Goal: Transaction & Acquisition: Purchase product/service

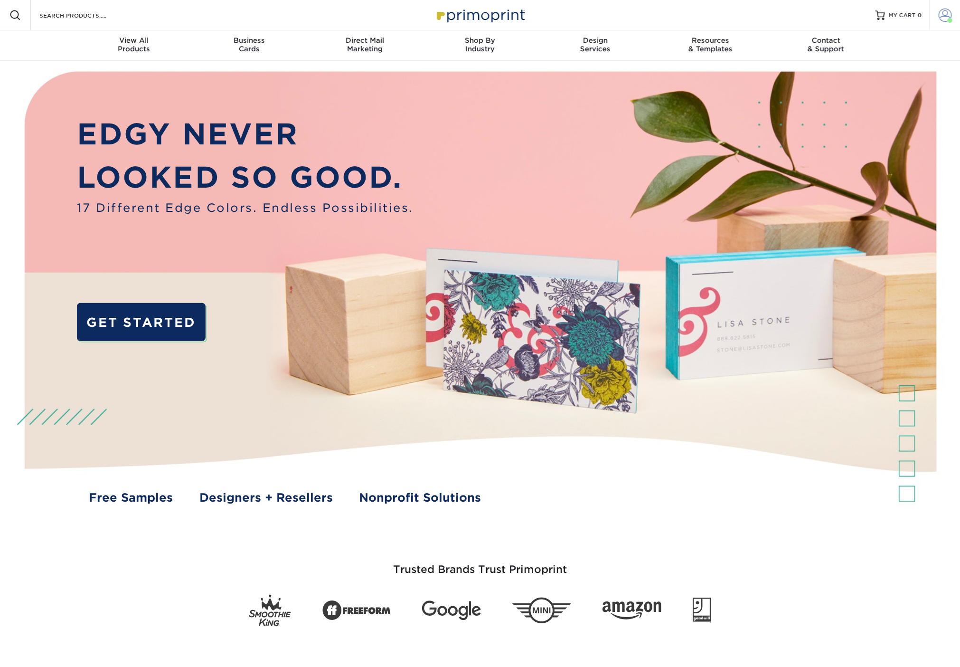
click at [943, 13] on span at bounding box center [945, 15] width 13 height 13
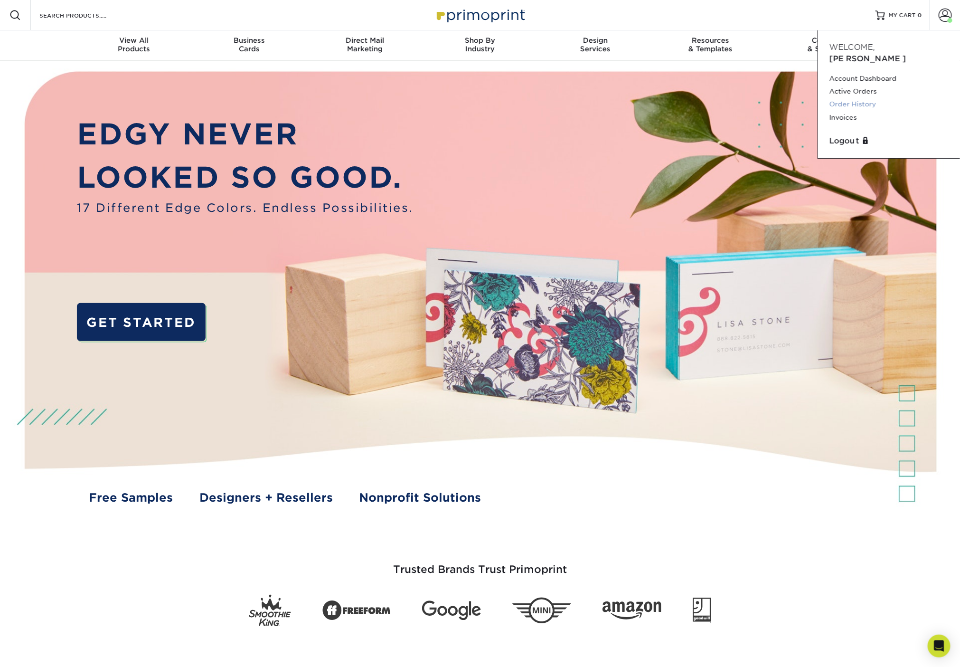
click at [870, 98] on link "Order History" at bounding box center [889, 104] width 119 height 13
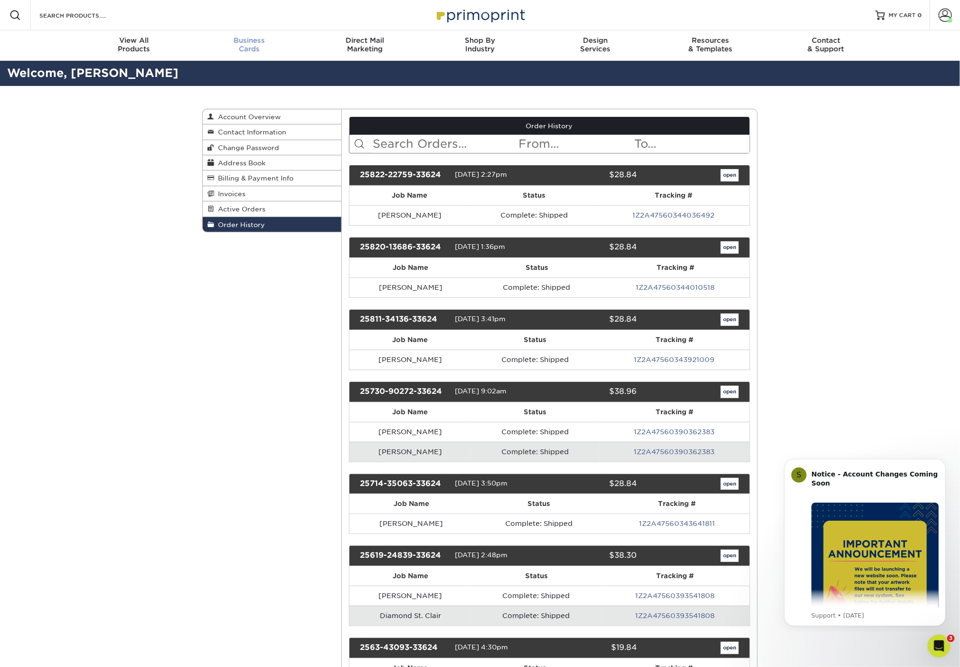
click at [244, 36] on link "Business Cards" at bounding box center [249, 45] width 115 height 30
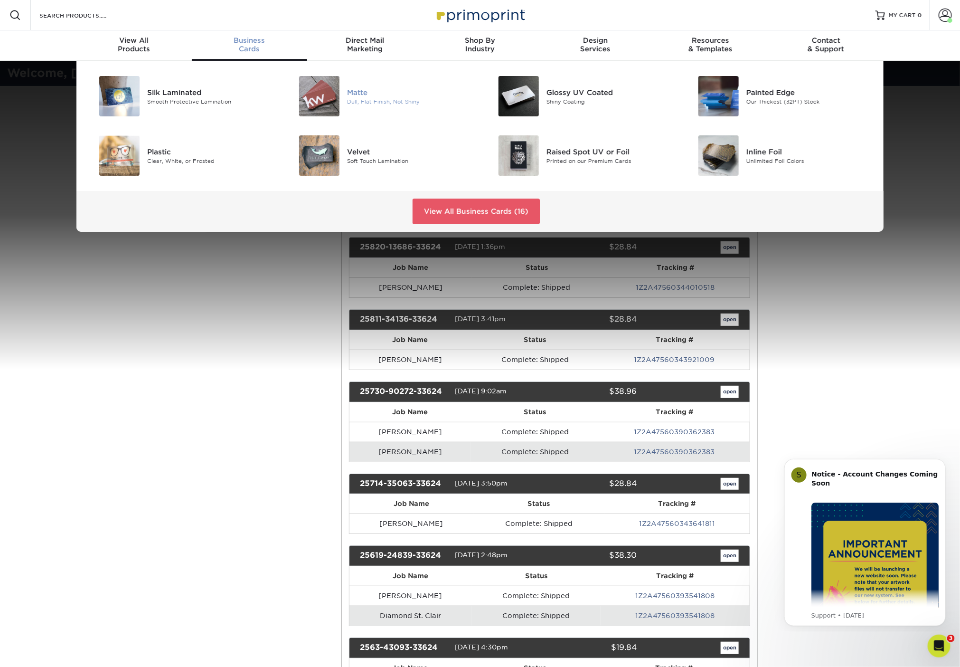
click at [348, 102] on div "Dull, Flat Finish, Not Shiny" at bounding box center [410, 101] width 126 height 8
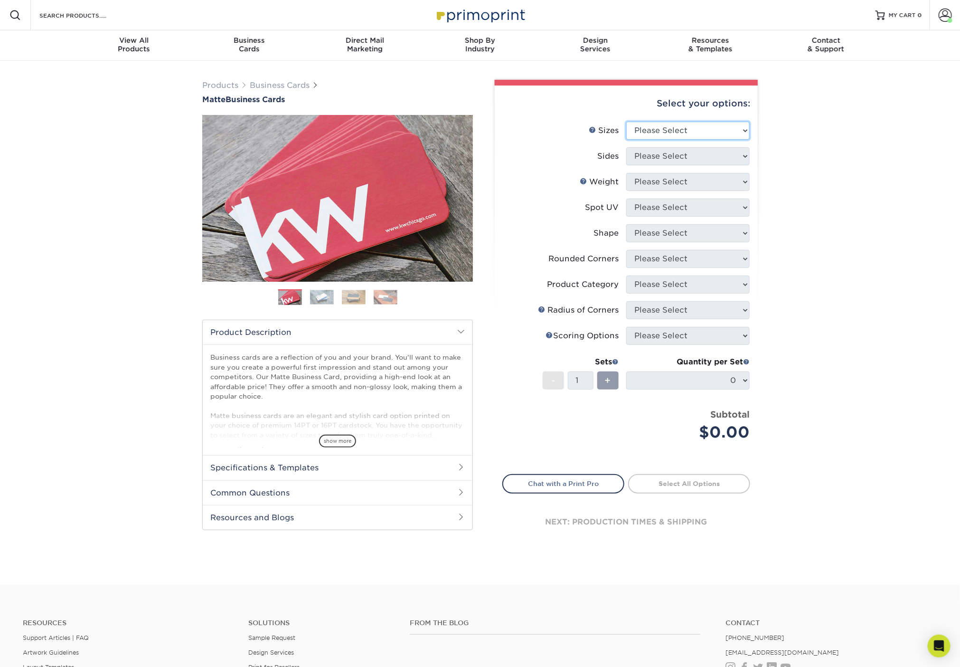
click at [715, 125] on select "Please Select 1.5" x 3.5" - Mini 1.75" x 3.5" - Mini 2" x 2" - Square 2" x 3" -…" at bounding box center [687, 131] width 123 height 18
select select "2.00x3.50"
click at [626, 122] on select "Please Select 1.5" x 3.5" - Mini 1.75" x 3.5" - Mini 2" x 2" - Square 2" x 3" -…" at bounding box center [687, 131] width 123 height 18
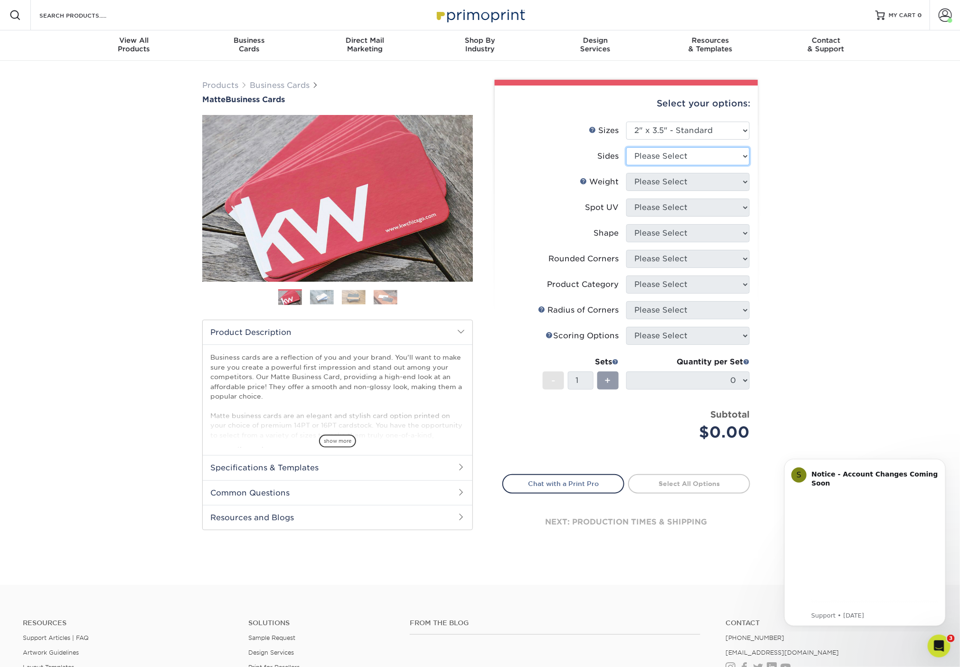
click at [694, 160] on select "Please Select Print Both Sides Print Front Only" at bounding box center [687, 156] width 123 height 18
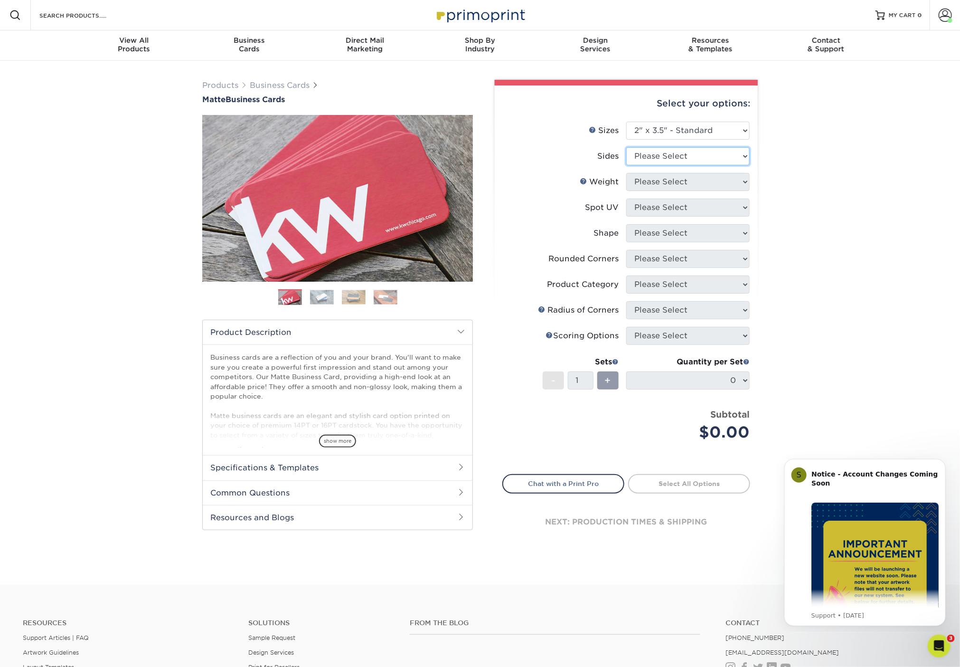
select select "13abbda7-1d64-4f25-8bb2-c179b224825d"
click at [626, 147] on select "Please Select Print Both Sides Print Front Only" at bounding box center [687, 156] width 123 height 18
click at [693, 184] on select "Please Select" at bounding box center [687, 182] width 123 height 18
select select "16PT"
click at [626, 173] on select "Please Select 16PT 14PT" at bounding box center [687, 182] width 123 height 18
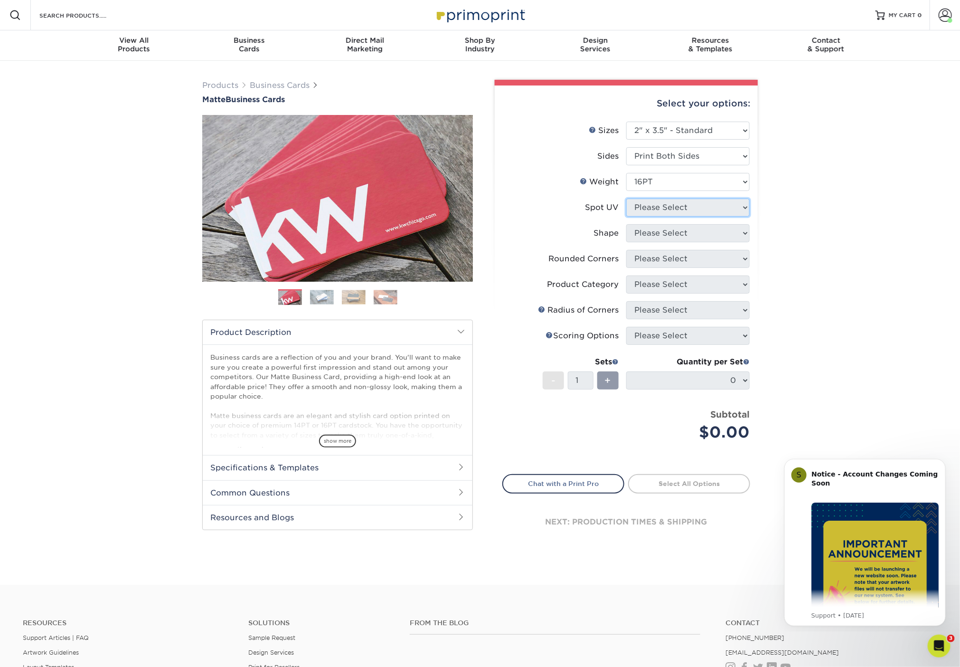
click at [692, 204] on select "Please Select No Spot UV Front and Back (Both Sides) Front Only Back Only" at bounding box center [687, 207] width 123 height 18
select select "3"
click at [626, 198] on select "Please Select No Spot UV Front and Back (Both Sides) Front Only Back Only" at bounding box center [687, 207] width 123 height 18
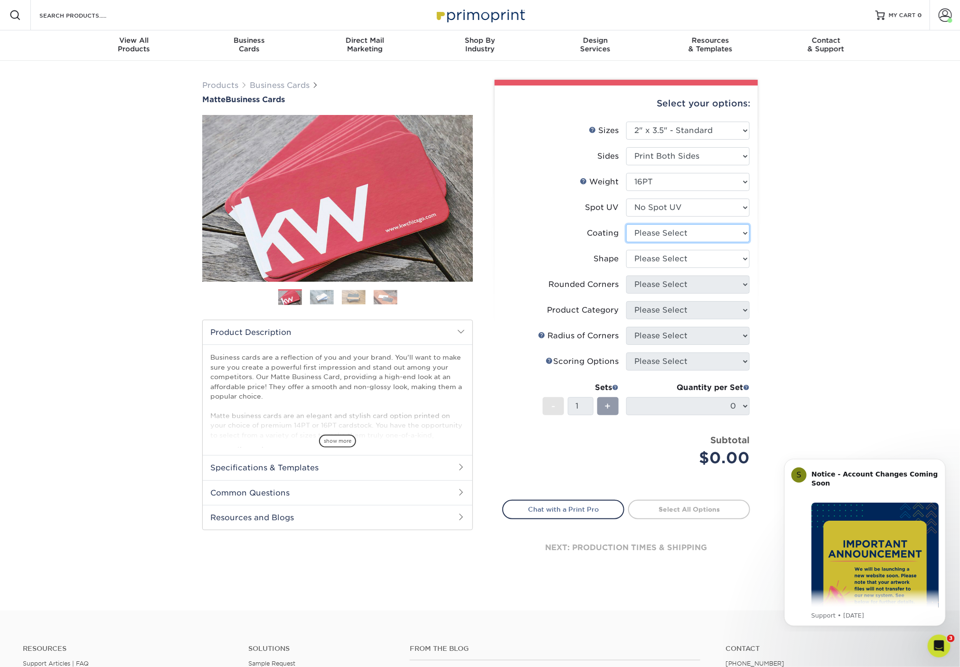
click at [687, 229] on select at bounding box center [687, 233] width 123 height 18
select select "121bb7b5-3b4d-429f-bd8d-bbf80e953313"
click at [626, 224] on select at bounding box center [687, 233] width 123 height 18
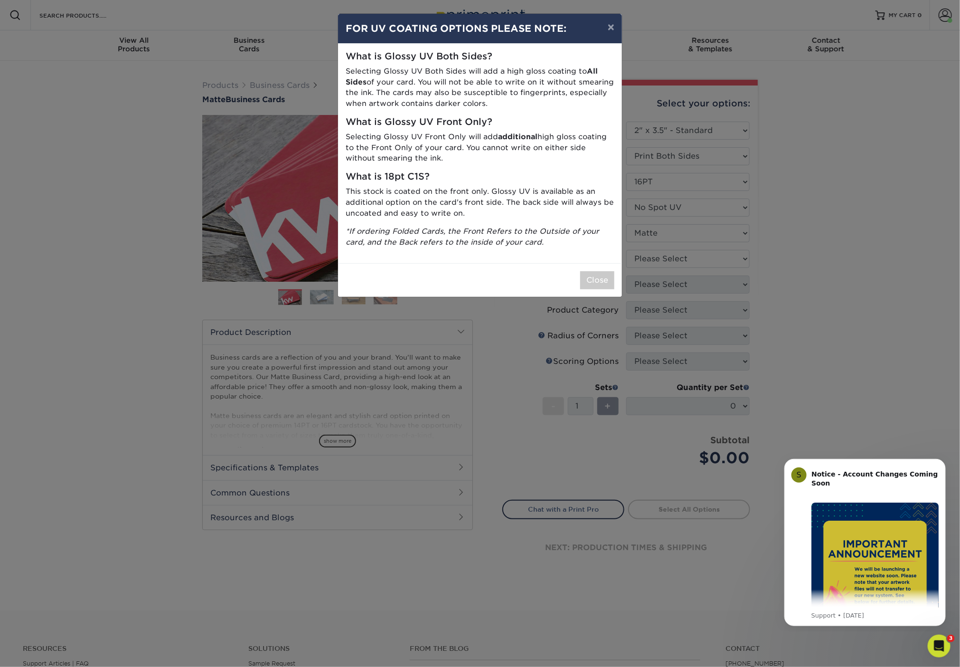
click at [683, 263] on div "× FOR UV COATING OPTIONS PLEASE NOTE: What is Glossy UV Both Sides? Selecting G…" at bounding box center [480, 333] width 960 height 667
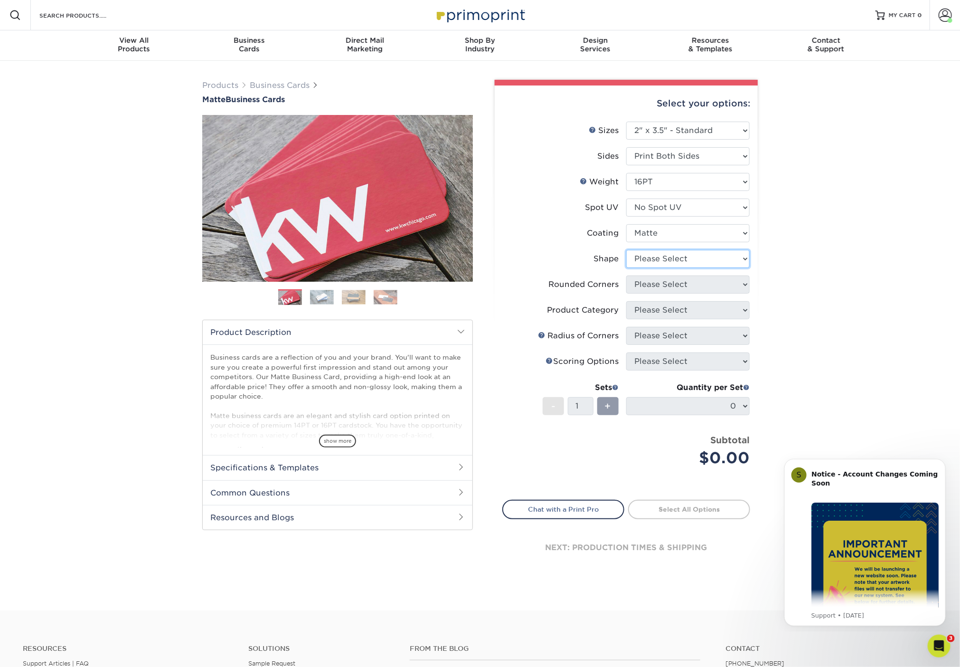
click at [674, 253] on select "Please Select Standard Oval" at bounding box center [687, 259] width 123 height 18
select select "standard"
click at [626, 250] on select "Please Select Standard Oval" at bounding box center [687, 259] width 123 height 18
click at [674, 279] on select "Please Select Yes - Round 2 Corners Yes - Round 4 Corners No" at bounding box center [687, 284] width 123 height 18
select select "0"
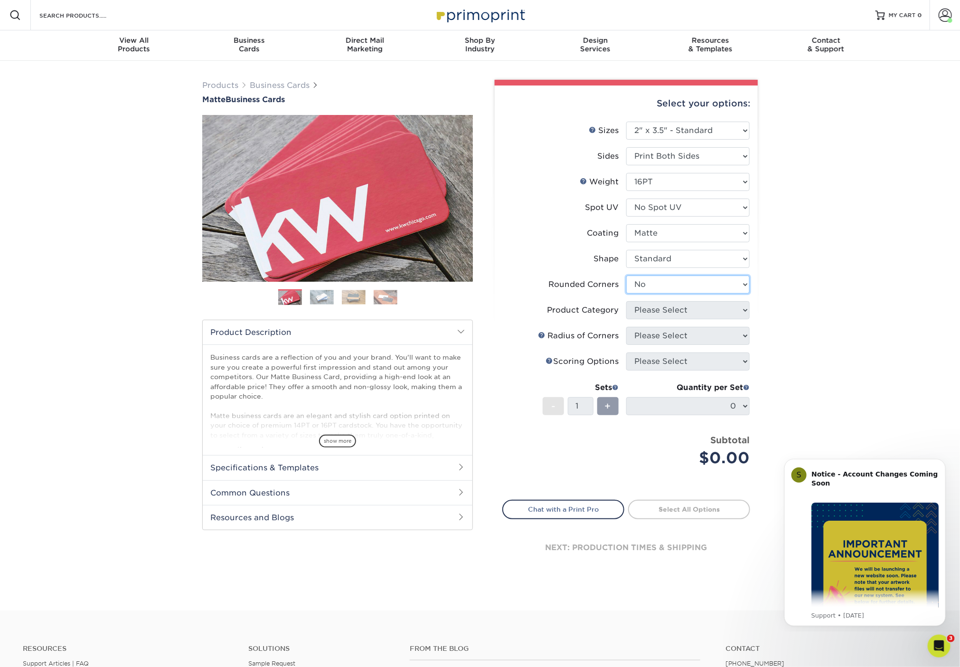
click at [626, 275] on select "Please Select Yes - Round 2 Corners Yes - Round 4 Corners No" at bounding box center [687, 284] width 123 height 18
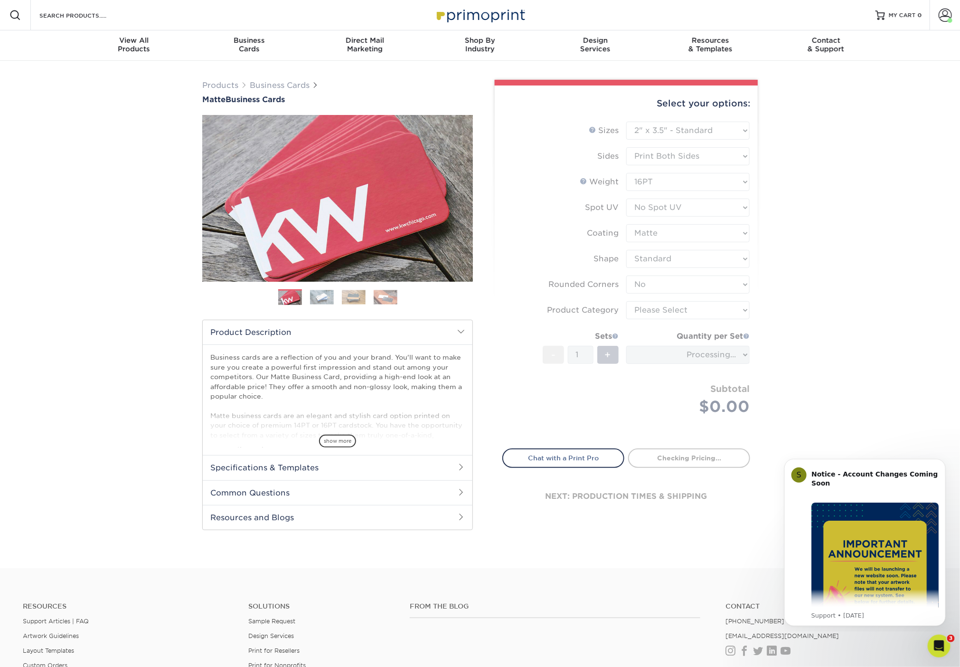
click at [672, 313] on form "Sizes Help Sizes Please Select 1.5" x 3.5" - Mini 1.75" x 3.5" - Mini 2" x 2" -…" at bounding box center [626, 280] width 248 height 316
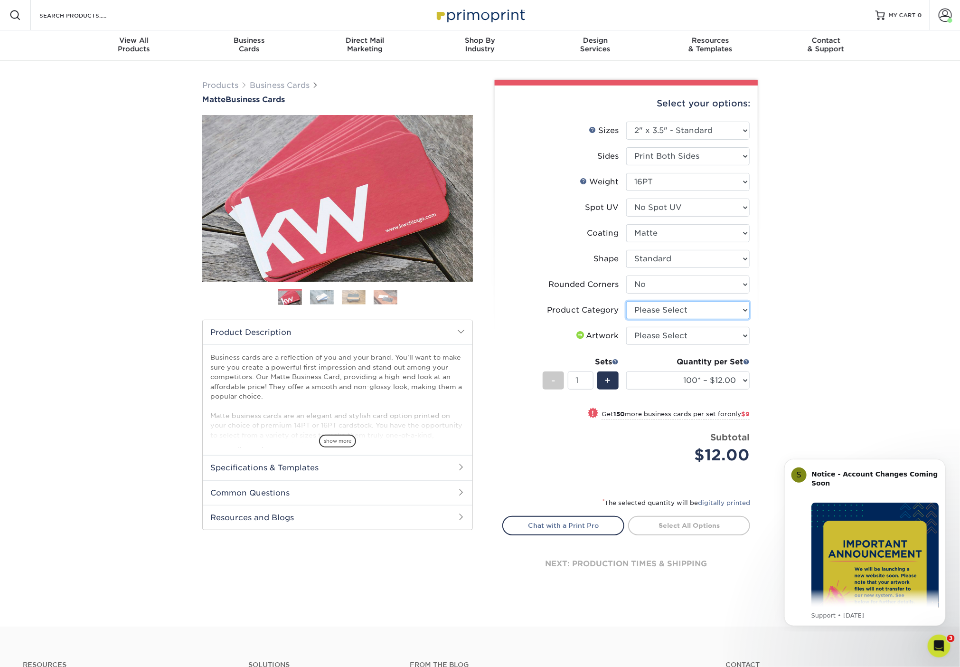
click at [672, 313] on select "Please Select Business Cards" at bounding box center [687, 310] width 123 height 18
select select "3b5148f1-0588-4f88-a218-97bcfdce65c1"
click at [626, 301] on select "Please Select Business Cards" at bounding box center [687, 310] width 123 height 18
click at [676, 333] on select "Please Select I will upload files I need a design - $100" at bounding box center [687, 336] width 123 height 18
select select "upload"
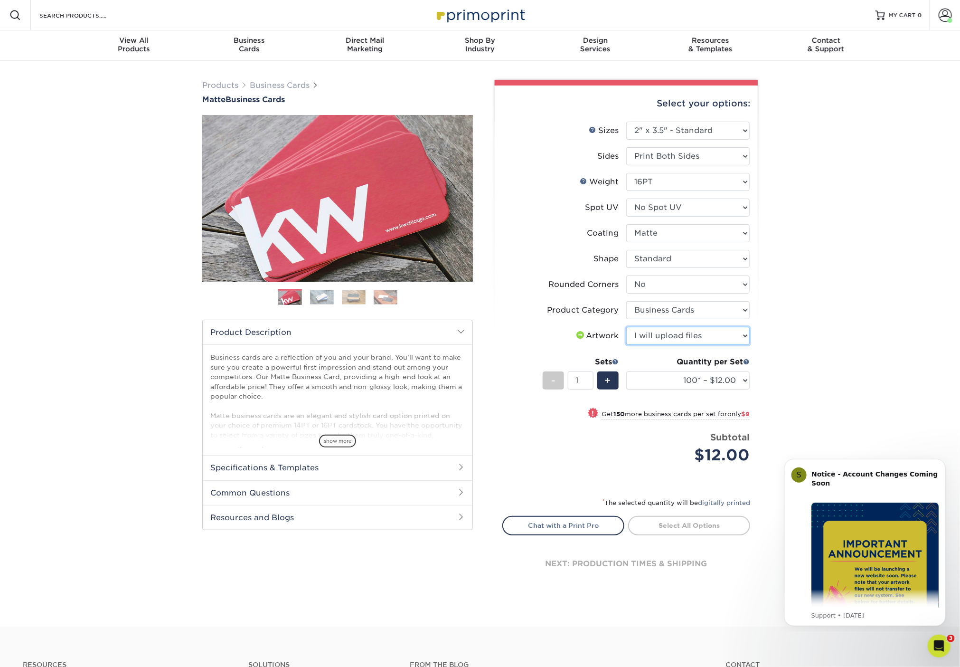
click at [626, 327] on select "Please Select I will upload files I need a design - $100" at bounding box center [687, 336] width 123 height 18
click at [700, 525] on link "Proceed to Shipping" at bounding box center [689, 524] width 122 height 17
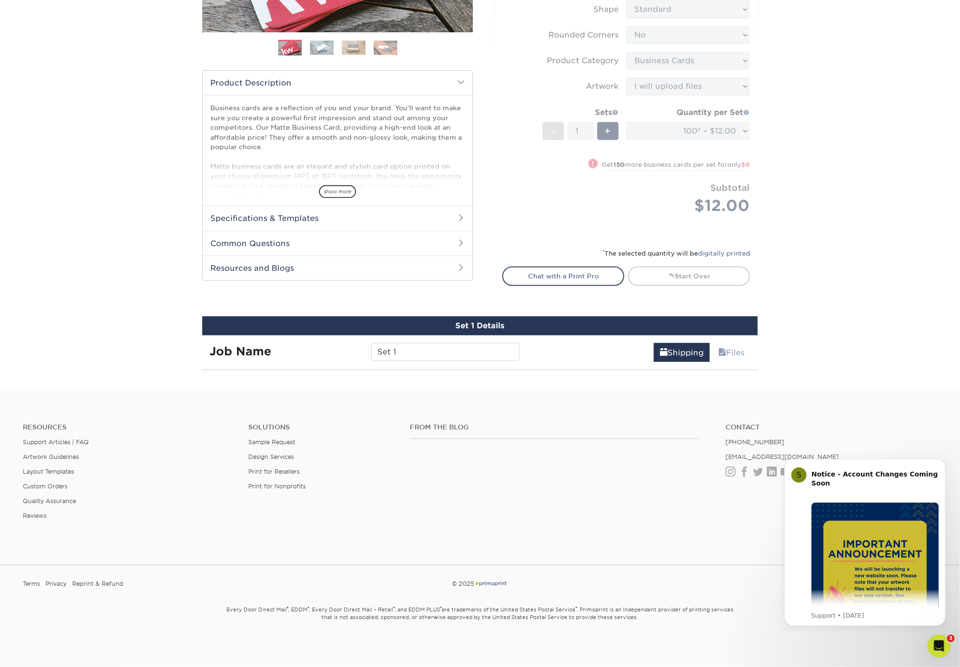
scroll to position [488, 0]
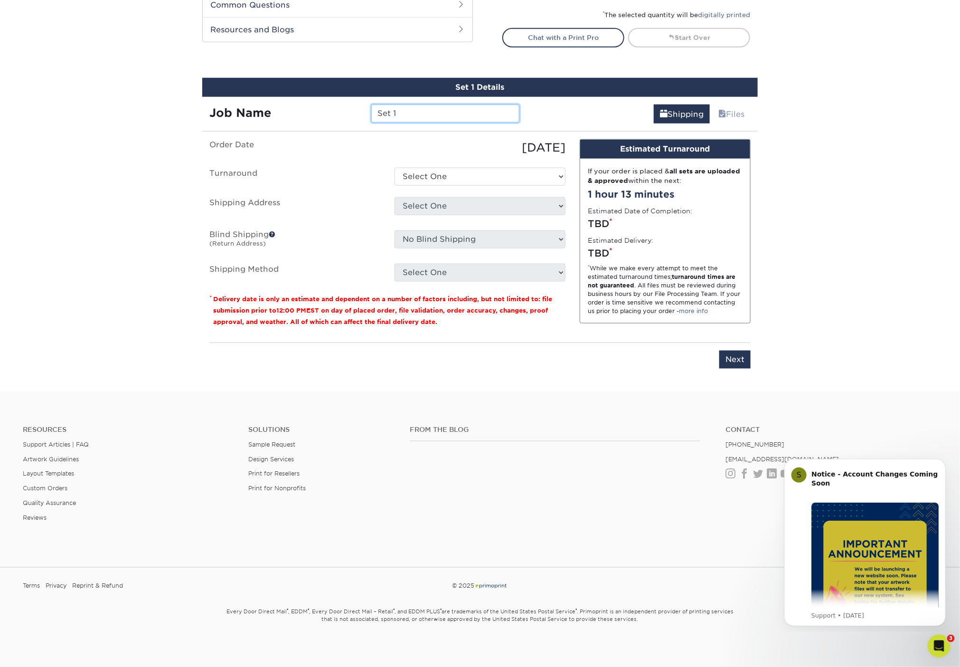
click at [444, 108] on input "Set 1" at bounding box center [445, 113] width 148 height 18
type input "[PERSON_NAME]"
click at [457, 173] on select "Select One 2-4 Business Days 2 Day Next Business Day" at bounding box center [480, 177] width 171 height 18
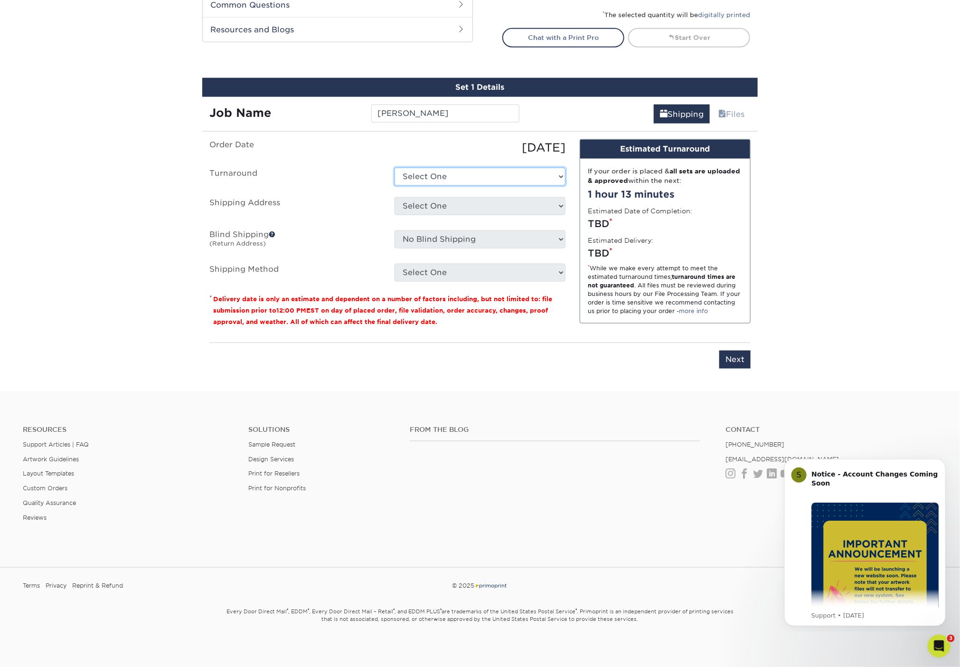
select select "47dbf4b1-3bfd-4687-b793-fcd3ee179f06"
click at [395, 168] on select "Select One 2-4 Business Days 2 Day Next Business Day" at bounding box center [480, 177] width 171 height 18
drag, startPoint x: 457, startPoint y: 173, endPoint x: 460, endPoint y: 205, distance: 31.9
click at [460, 205] on select "Select One Andy Molter - PW Dave Karston – GR Dave Karston – GR Dave Karston – …" at bounding box center [480, 206] width 171 height 18
select select "newaddress"
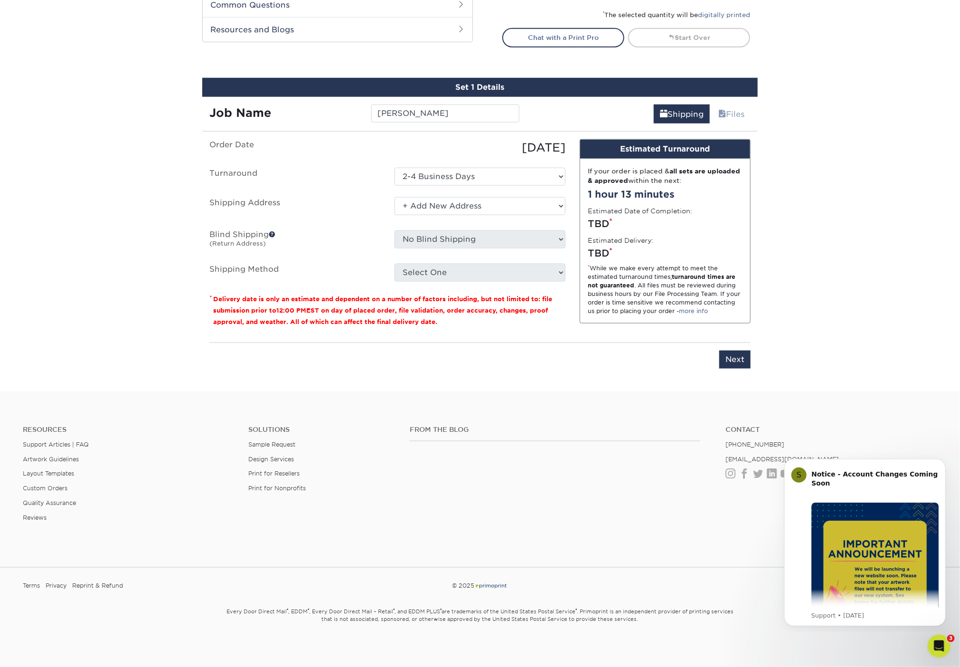
click at [395, 197] on select "Select One Andy Molter - PW Dave Karston – GR Dave Karston – GR Dave Karston – …" at bounding box center [480, 206] width 171 height 18
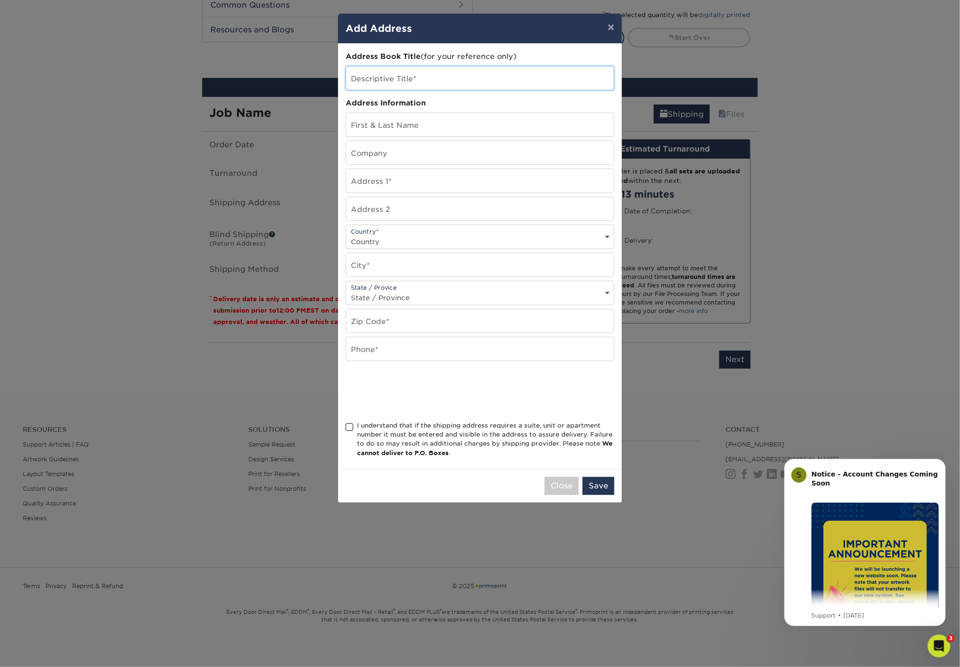
click at [400, 76] on input "text" at bounding box center [480, 77] width 268 height 23
type input "[PERSON_NAME] - Home"
click at [410, 123] on input "text" at bounding box center [480, 124] width 268 height 23
type input "[PERSON_NAME]"
type input "Modernistic"
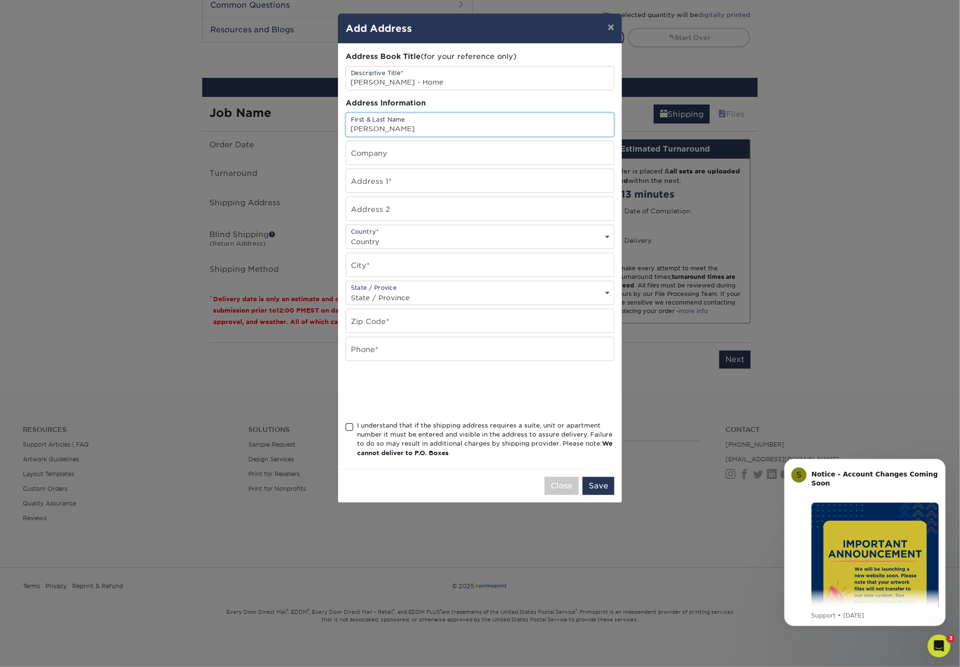
type input "3535 Roger B Chaffee Memorial Blvd SE Suite D"
select select "US"
type input "Grand Rapids"
select select "MI"
type input "49548"
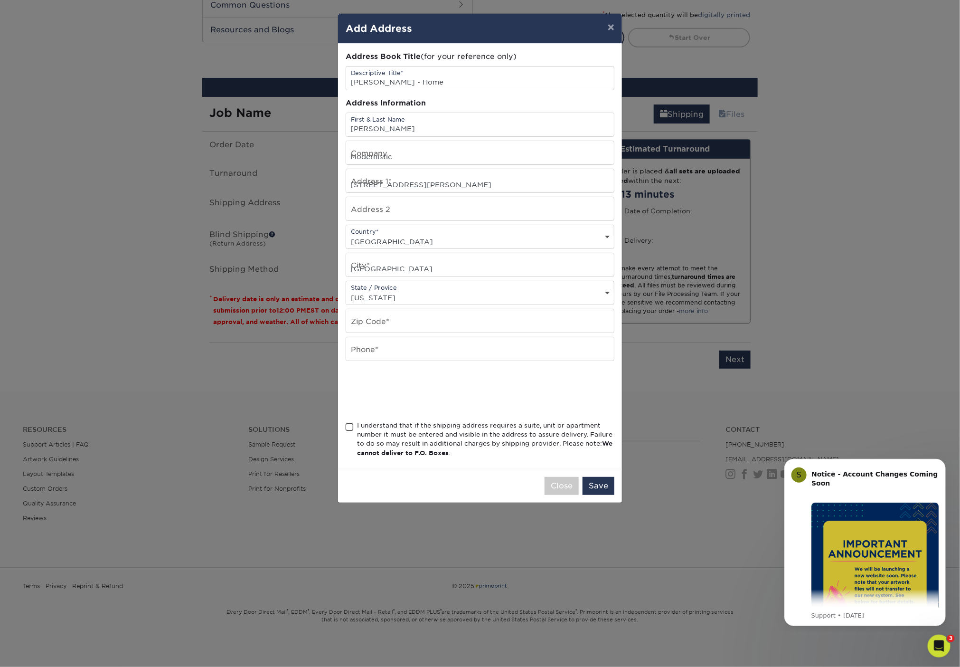
type input "2696556038"
click at [415, 123] on input "[PERSON_NAME]" at bounding box center [480, 124] width 268 height 23
click at [417, 75] on input "[PERSON_NAME] - Home" at bounding box center [480, 77] width 268 height 23
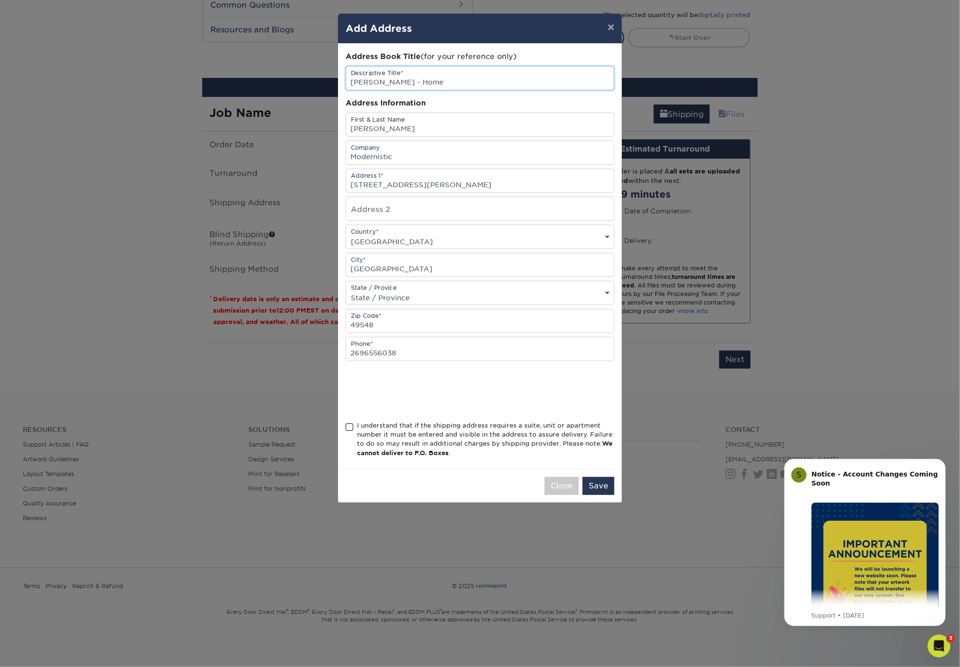
click at [417, 75] on input "[PERSON_NAME] - Home" at bounding box center [480, 77] width 268 height 23
type input "[PERSON_NAME] - Home"
click at [420, 131] on input "[PERSON_NAME]" at bounding box center [480, 124] width 268 height 23
click at [421, 122] on input "[PERSON_NAME]" at bounding box center [480, 124] width 268 height 23
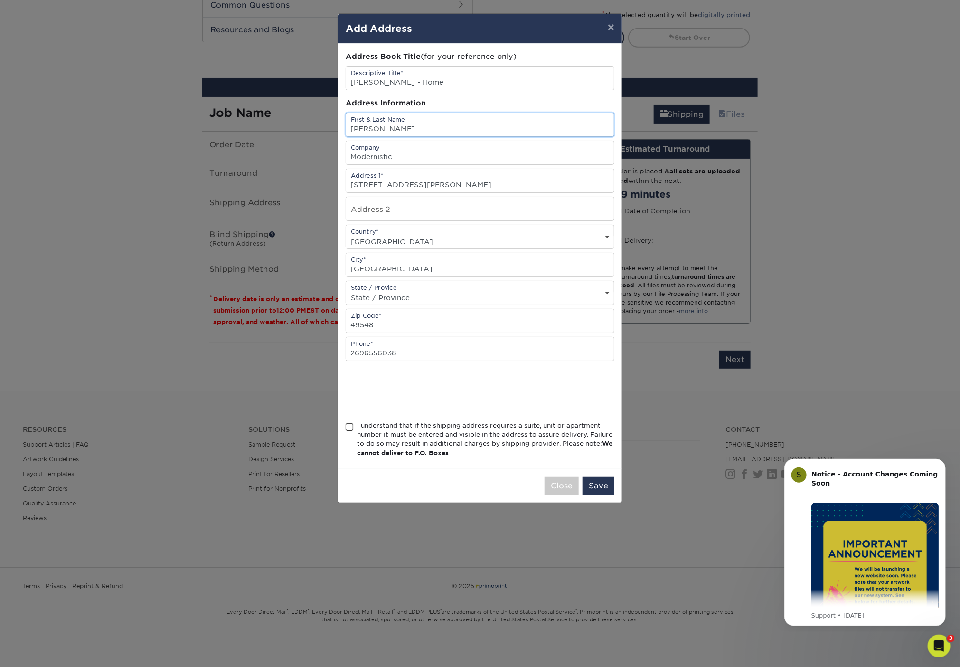
click at [421, 122] on input "[PERSON_NAME]" at bounding box center [480, 124] width 268 height 23
type input "[PERSON_NAME]"
click at [424, 153] on input "Modernistic" at bounding box center [480, 152] width 268 height 23
click at [375, 185] on input "3535 Roger B Chaffee Memorial Blvd SE Suite D" at bounding box center [480, 180] width 268 height 23
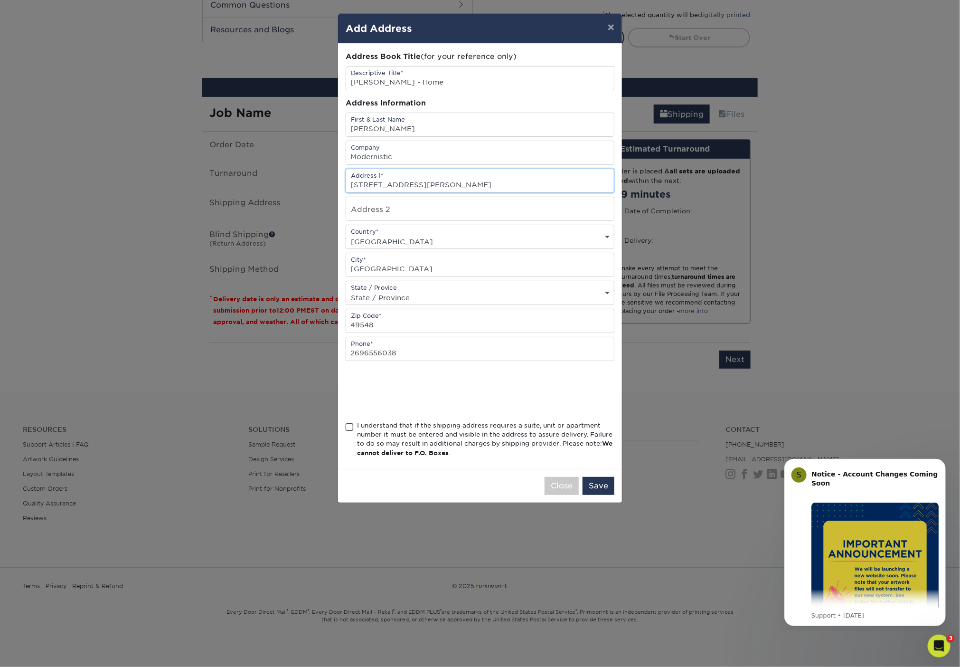
click at [375, 185] on input "3535 Roger B Chaffee Memorial Blvd SE Suite D" at bounding box center [480, 180] width 268 height 23
type input "6106 Glengarry Drive"
click at [611, 33] on button "×" at bounding box center [611, 27] width 22 height 27
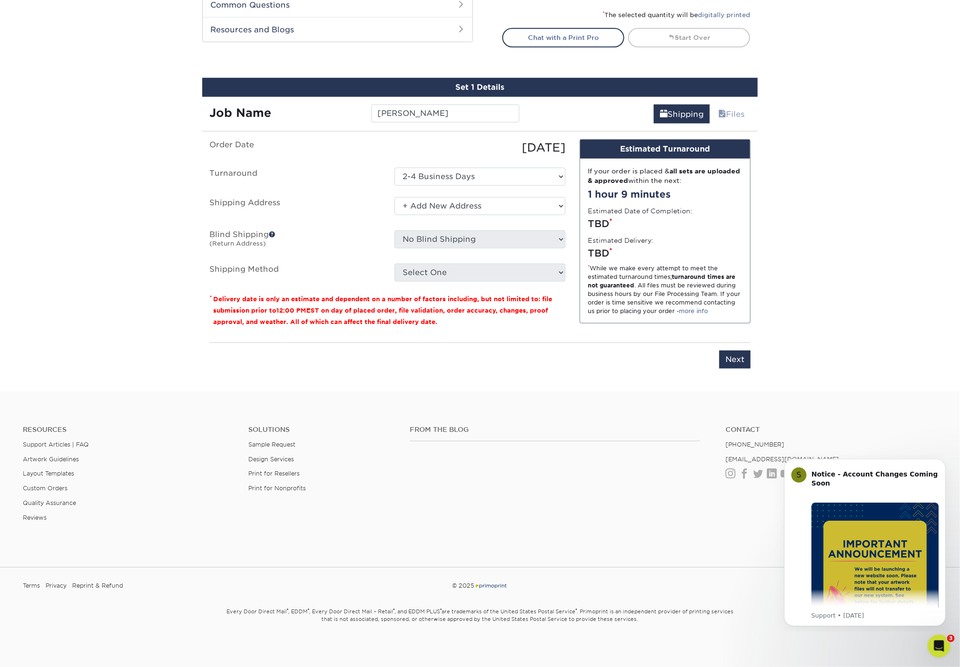
click at [342, 155] on ul "Order Date 09/09/2025 Turnaround Select One 2-4 Business Days 2 Day Next Busine…" at bounding box center [387, 210] width 356 height 142
drag, startPoint x: 574, startPoint y: 274, endPoint x: 542, endPoint y: 267, distance: 32.1
click at [571, 274] on div "Order Date 09/09/2025 Turnaround Select One 2-4 Business Days 2 Day Next Busine…" at bounding box center [480, 237] width 556 height 196
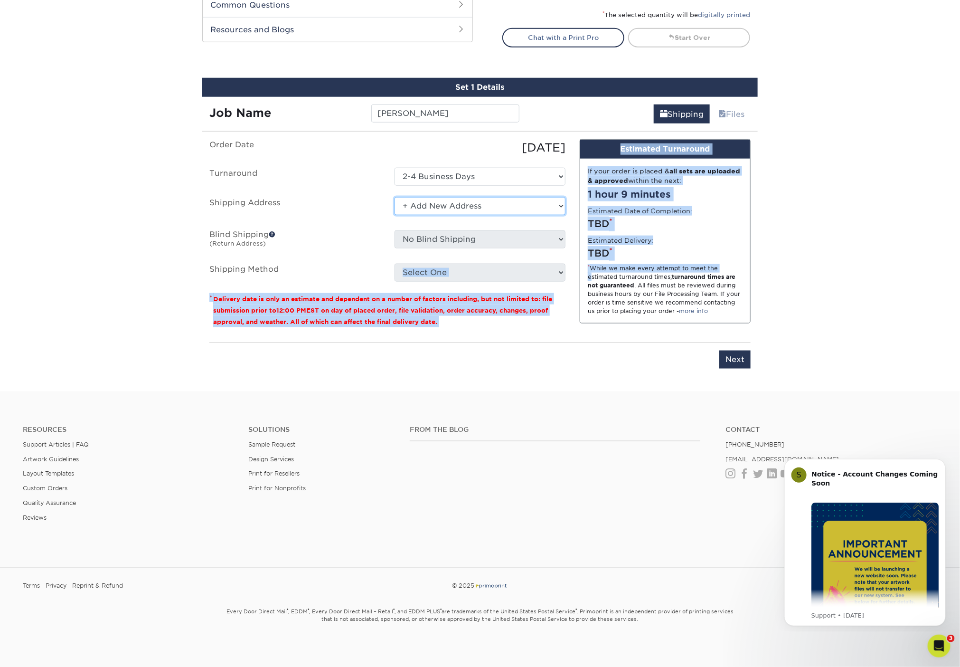
click at [548, 202] on select "Select One Andy Molter - PW Dave Karston – GR Dave Karston – GR Dave Karston – …" at bounding box center [480, 206] width 171 height 18
click at [395, 197] on select "Select One Andy Molter - PW Dave Karston – GR Dave Karston – GR Dave Karston – …" at bounding box center [480, 206] width 171 height 18
click at [531, 204] on select "Select One Andy Molter - PW Dave Karston – GR Dave Karston – GR Dave Karston – …" at bounding box center [480, 206] width 171 height 18
click at [395, 197] on select "Select One Andy Molter - PW Dave Karston – GR Dave Karston – GR Dave Karston – …" at bounding box center [480, 206] width 171 height 18
click at [485, 205] on select "Select One Andy Molter - PW Dave Karston – GR Dave Karston – GR Dave Karston – …" at bounding box center [480, 206] width 171 height 18
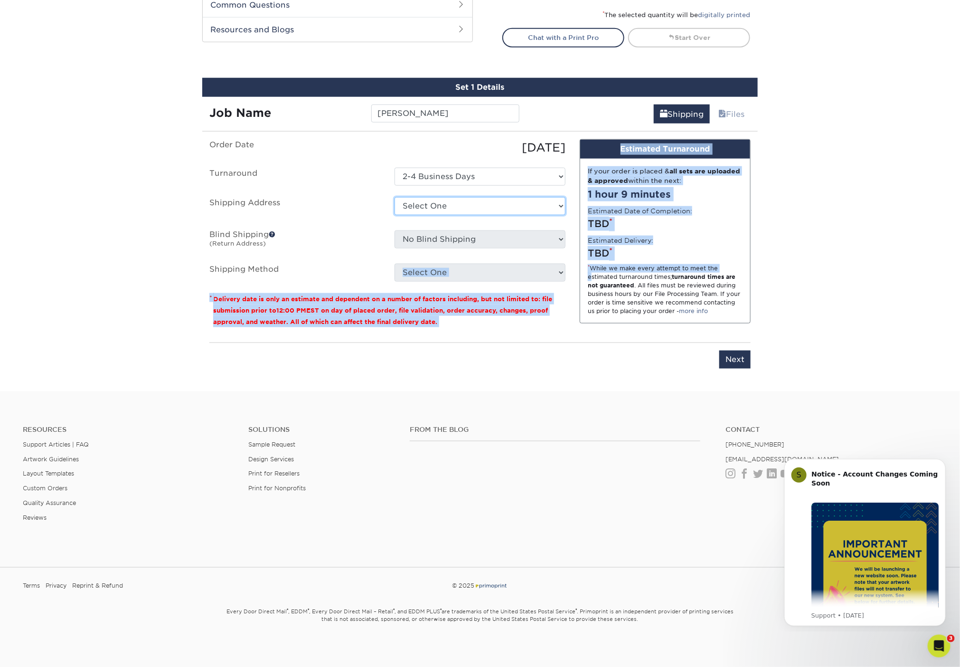
select select "newaddress"
click at [395, 197] on select "Select One Andy Molter - PW Dave Karston – GR Dave Karston – GR Dave Karston – …" at bounding box center [480, 206] width 171 height 18
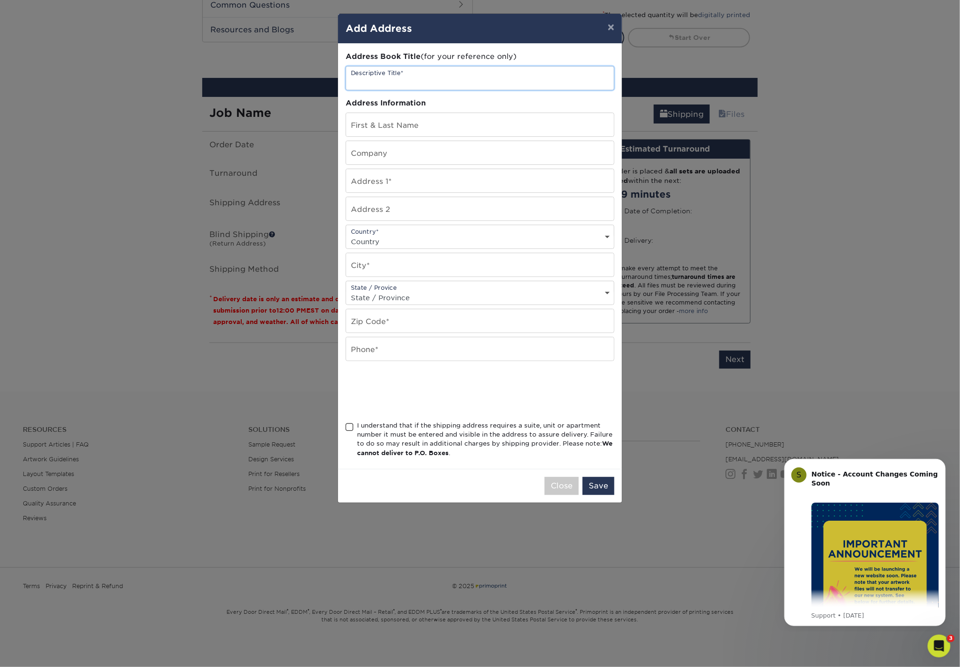
click at [422, 79] on input "text" at bounding box center [480, 77] width 268 height 23
type input "[PERSON_NAME] - Home"
click at [436, 126] on input "text" at bounding box center [480, 124] width 268 height 23
type input "[PERSON_NAME]"
type input "Modernistic"
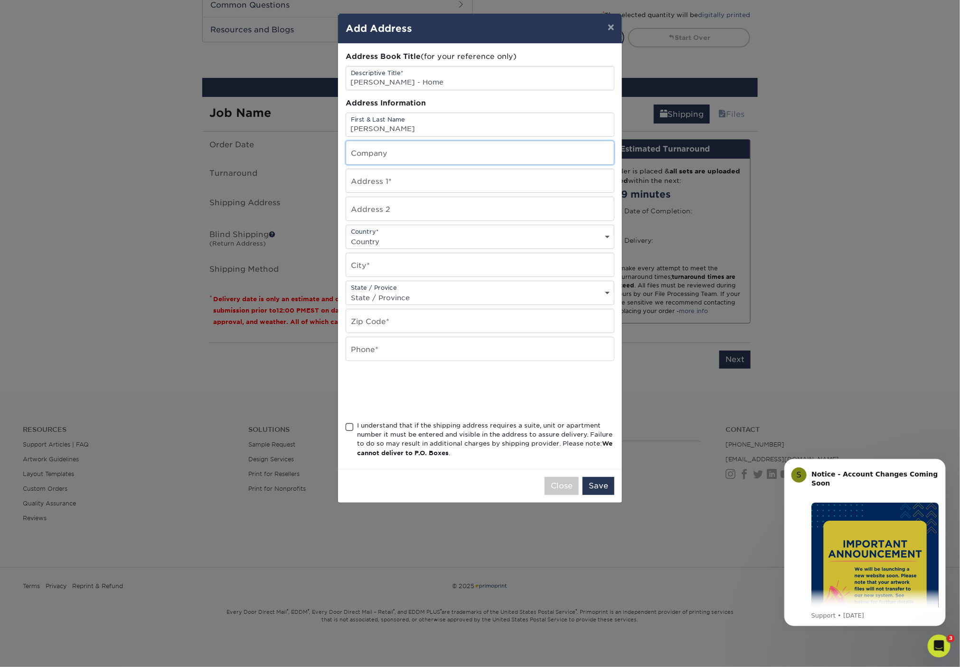
type input "6106 Glengarry Drive"
select select "US"
type input "caledonia"
select select "MI"
type input "49316"
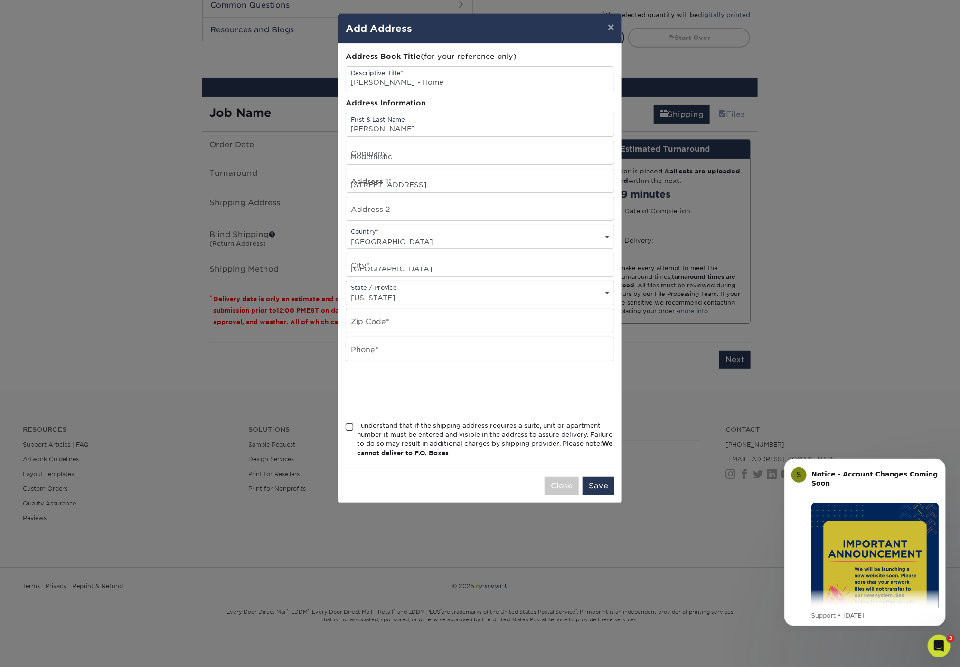
type input "2696556038"
click at [349, 424] on span at bounding box center [350, 427] width 8 height 9
click at [0, 0] on input "I understand that if the shipping address requires a suite, unit or apartment n…" at bounding box center [0, 0] width 0 height 0
click at [612, 481] on button "Save" at bounding box center [599, 486] width 32 height 18
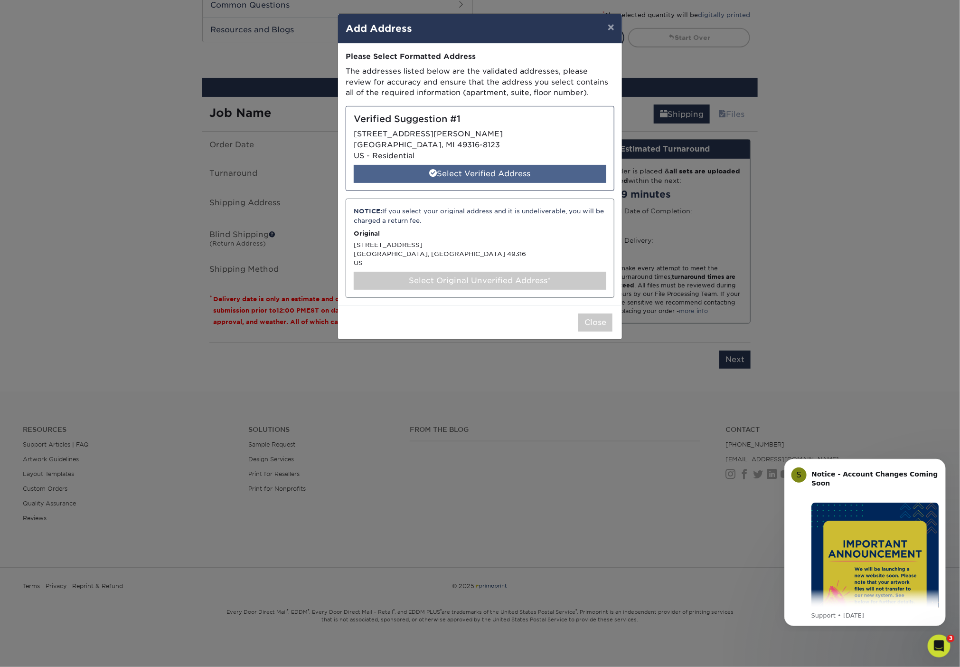
click at [499, 176] on div "Select Verified Address" at bounding box center [480, 174] width 253 height 18
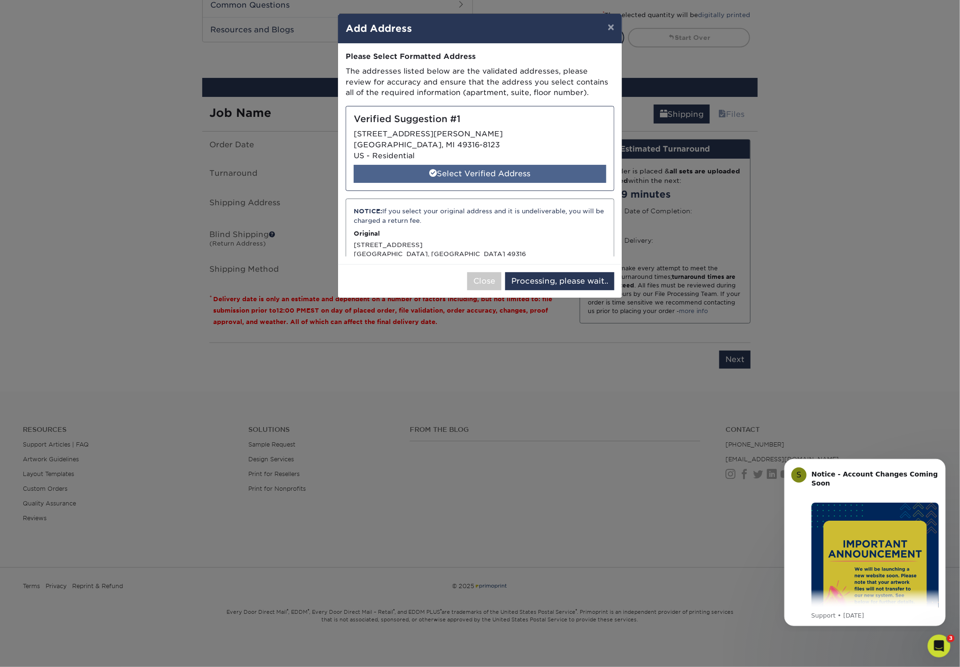
select select "285813"
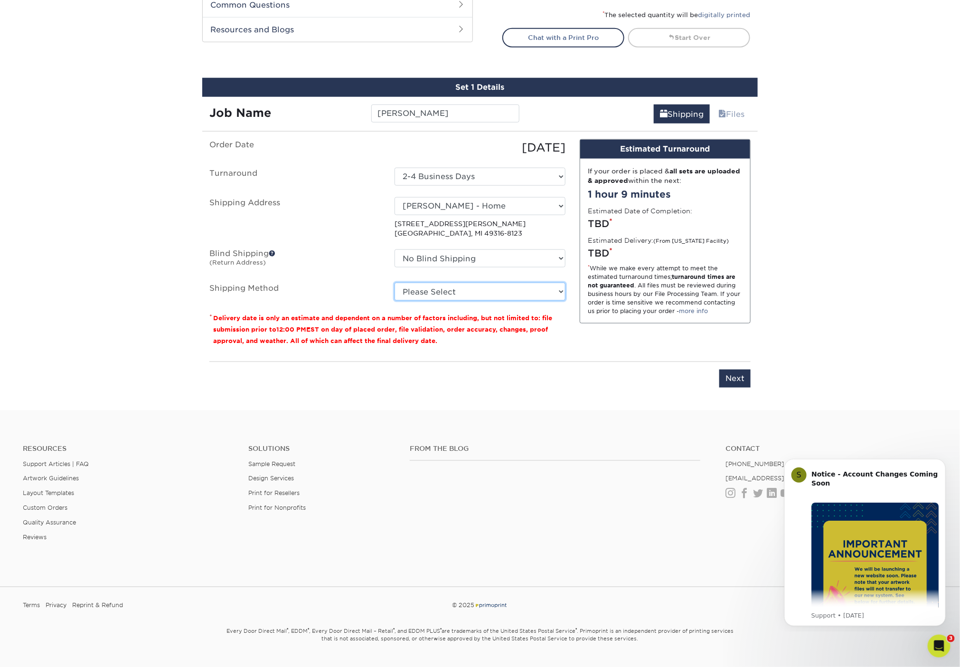
click at [523, 286] on select "Please Select Ground Shipping (+$7.84) 3 Day Shipping Service (+$20.04) 2 Day A…" at bounding box center [480, 292] width 171 height 18
select select "03"
click at [395, 283] on select "Please Select Ground Shipping (+$7.84) 3 Day Shipping Service (+$20.04) 2 Day A…" at bounding box center [480, 292] width 171 height 18
click at [739, 378] on input "Next" at bounding box center [734, 378] width 31 height 18
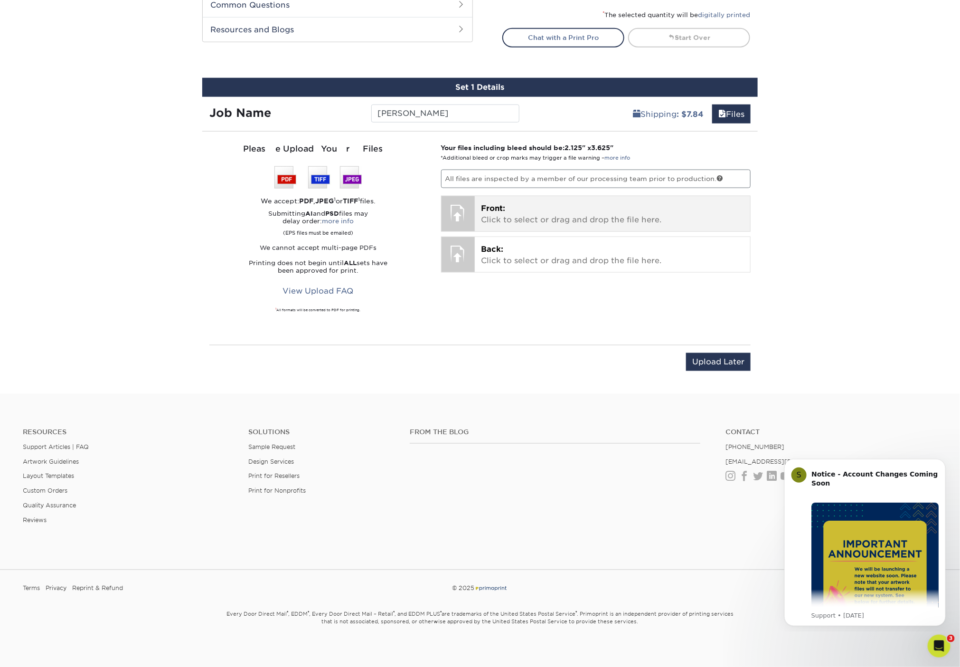
click at [564, 217] on p "Front: Click to select or drag and drop the file here." at bounding box center [612, 214] width 263 height 23
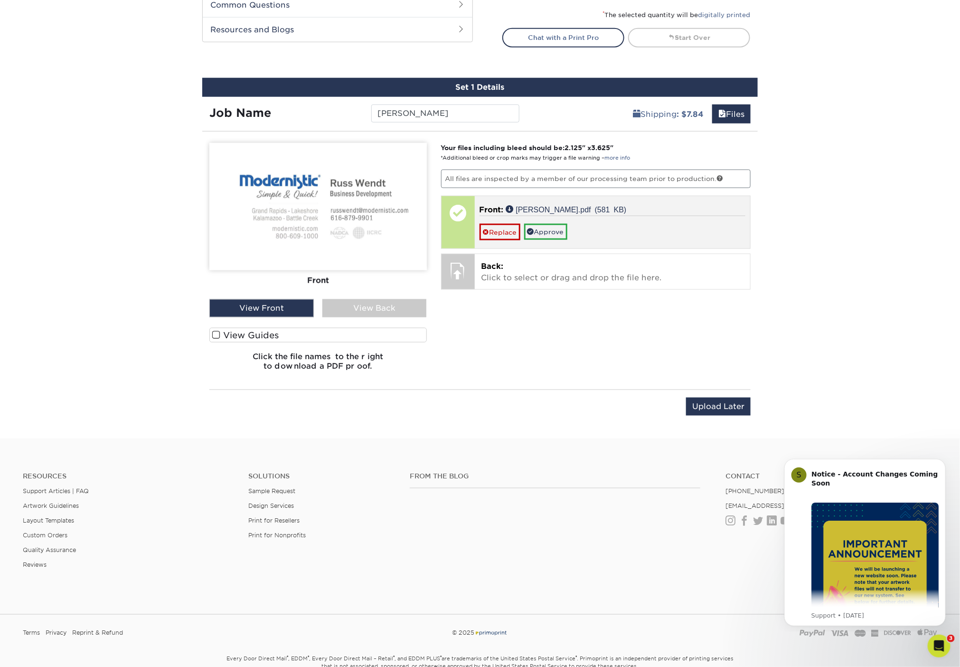
click at [545, 220] on div "Replace Approve" at bounding box center [613, 228] width 266 height 25
click at [548, 228] on link "Approve" at bounding box center [545, 232] width 43 height 16
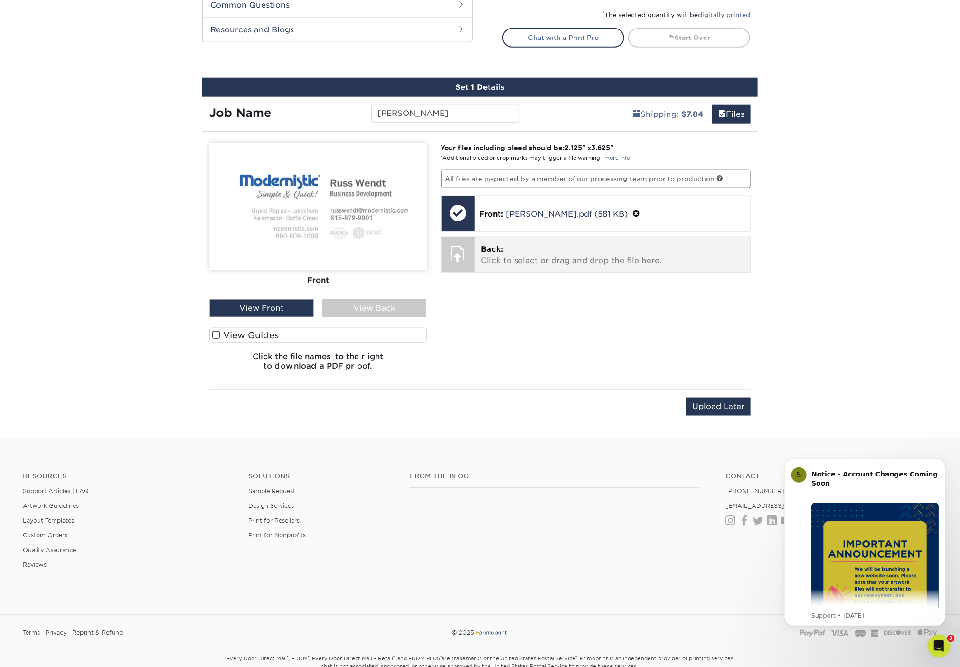
click at [532, 257] on p "Back: Click to select or drag and drop the file here." at bounding box center [612, 255] width 263 height 23
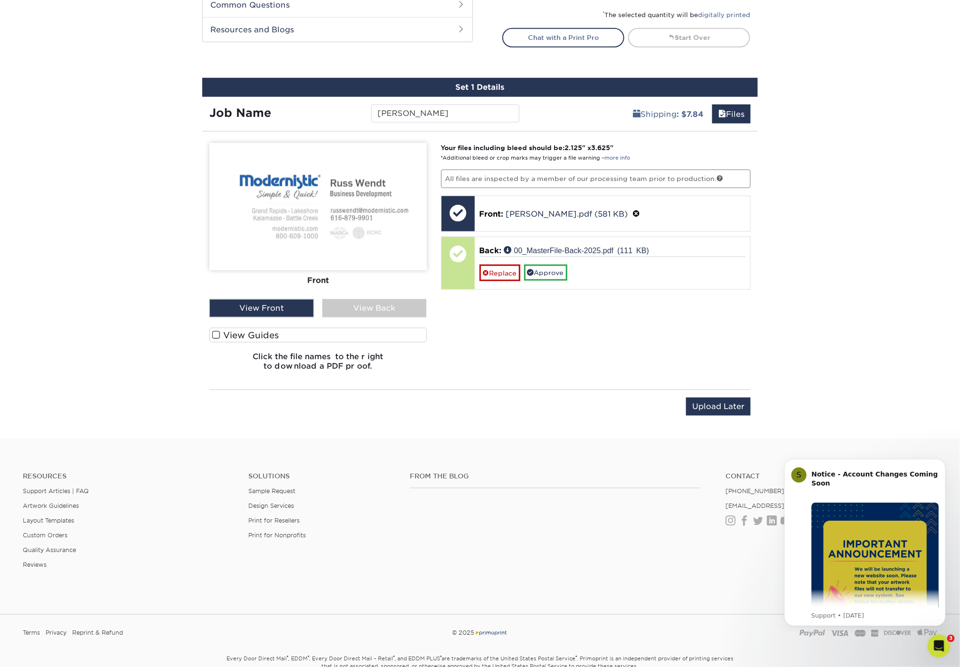
click at [408, 308] on div "View Back" at bounding box center [374, 308] width 104 height 18
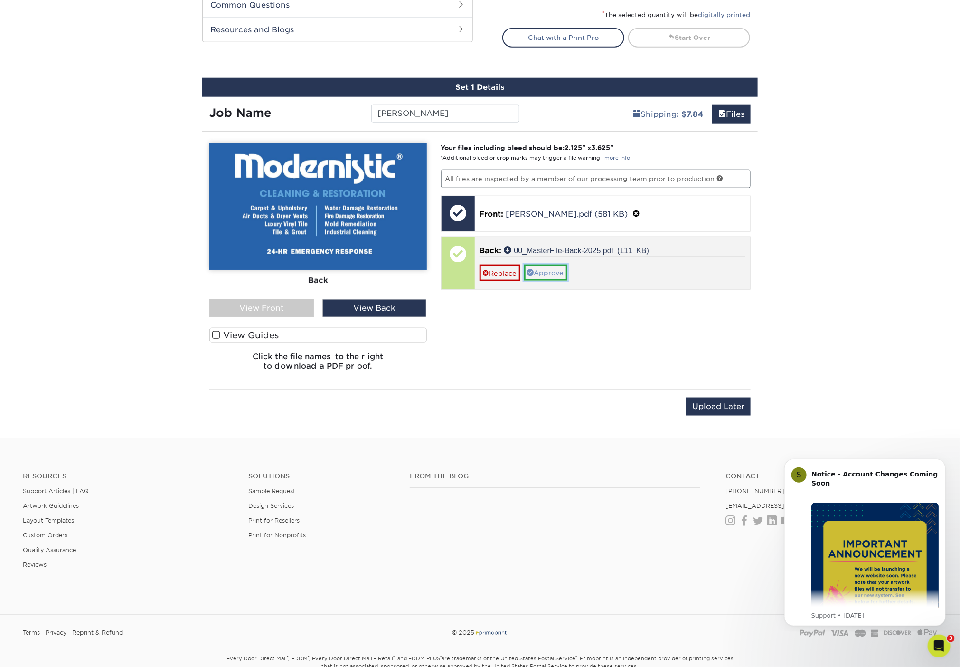
click at [563, 264] on link "Approve" at bounding box center [545, 272] width 43 height 16
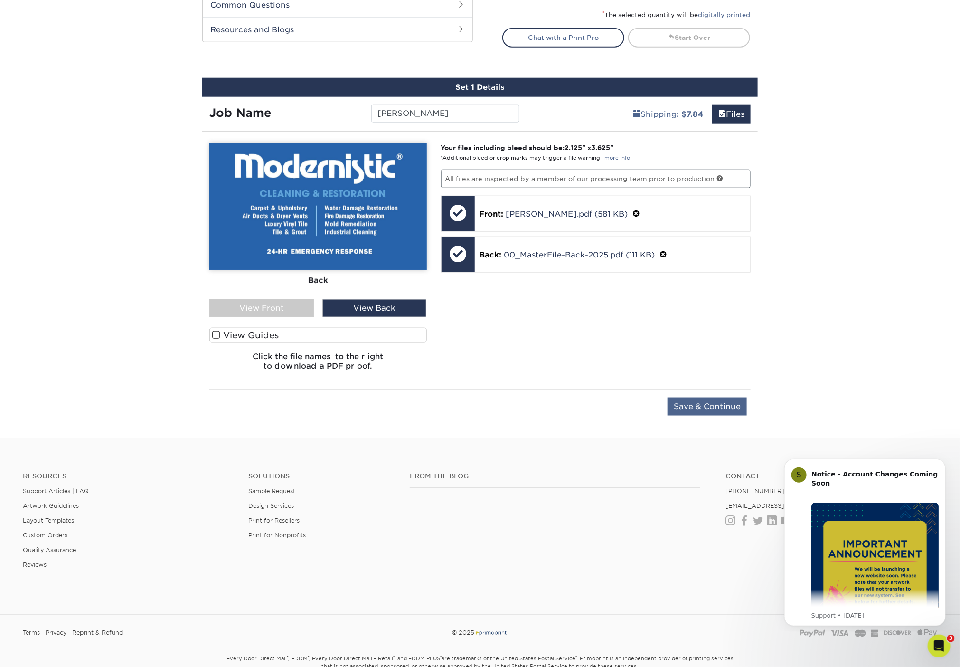
drag, startPoint x: 713, startPoint y: 415, endPoint x: 712, endPoint y: 403, distance: 12.4
click at [713, 409] on div "Upload Later Save & Continue Continue" at bounding box center [479, 411] width 541 height 29
click at [712, 403] on input "Save & Continue" at bounding box center [707, 406] width 79 height 18
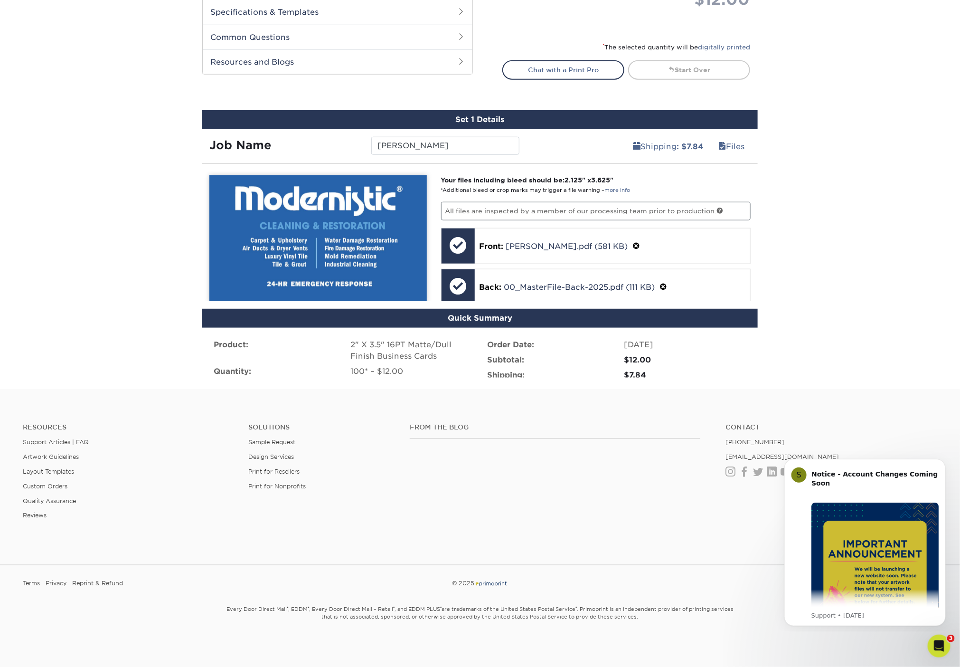
scroll to position [402, 0]
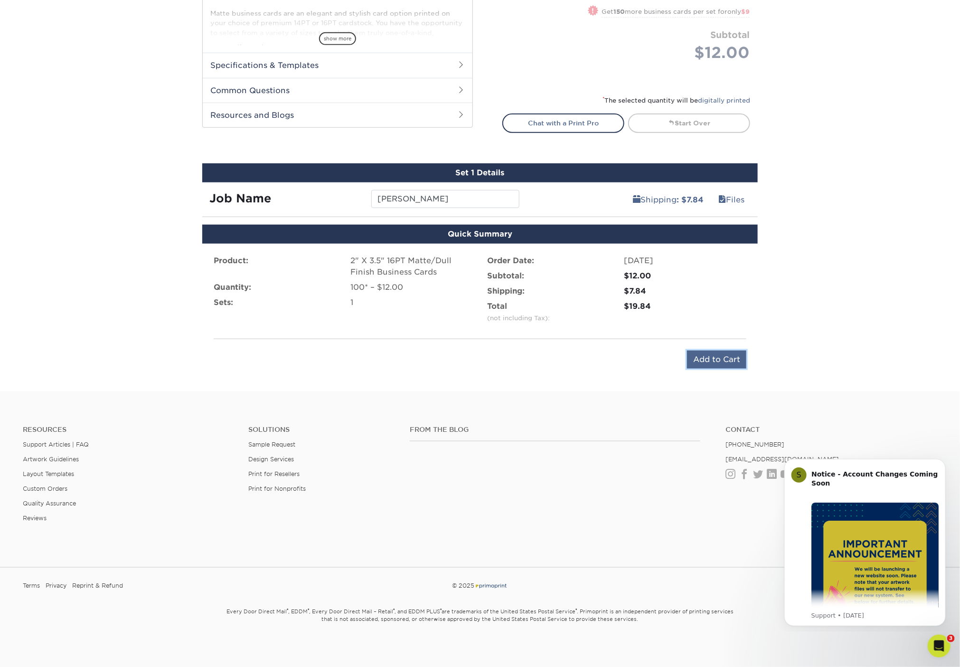
click at [721, 356] on input "Add to Cart" at bounding box center [716, 359] width 59 height 18
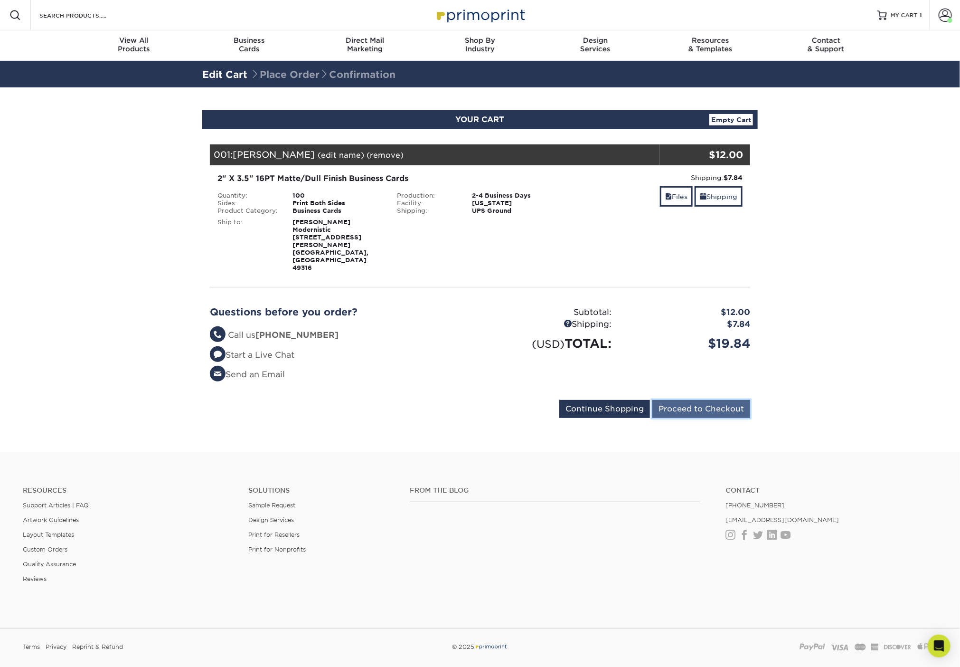
click at [713, 400] on input "Proceed to Checkout" at bounding box center [701, 409] width 98 height 18
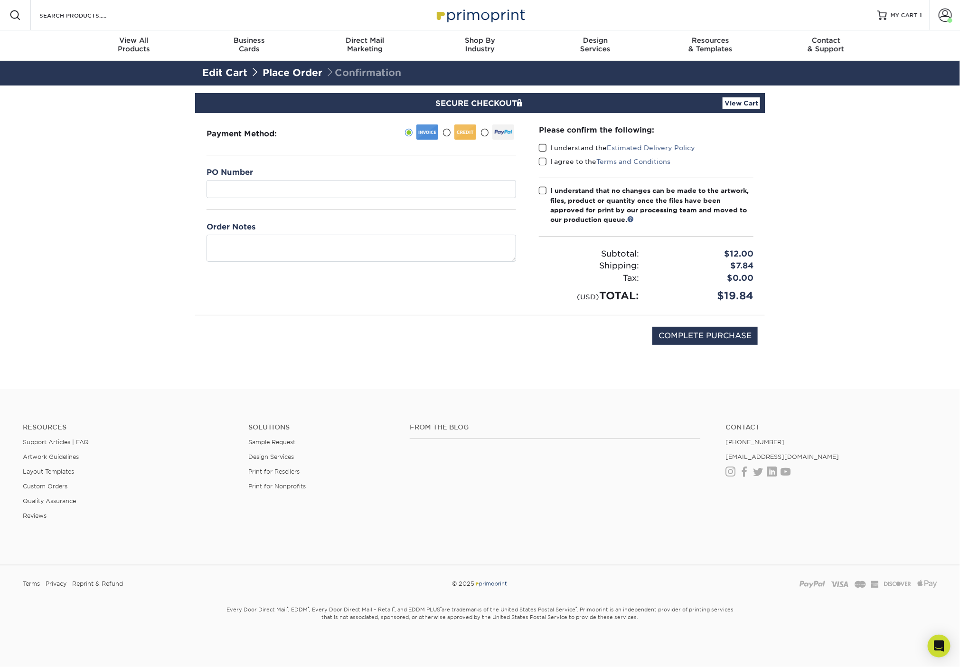
click at [446, 136] on span at bounding box center [447, 132] width 8 height 9
click at [0, 0] on input "radio" at bounding box center [0, 0] width 0 height 0
click at [422, 179] on div "Saved Payment Method: MasterCard - XXXX4199 MasterCard - XXXX7916 MasterCard - …" at bounding box center [362, 182] width 310 height 31
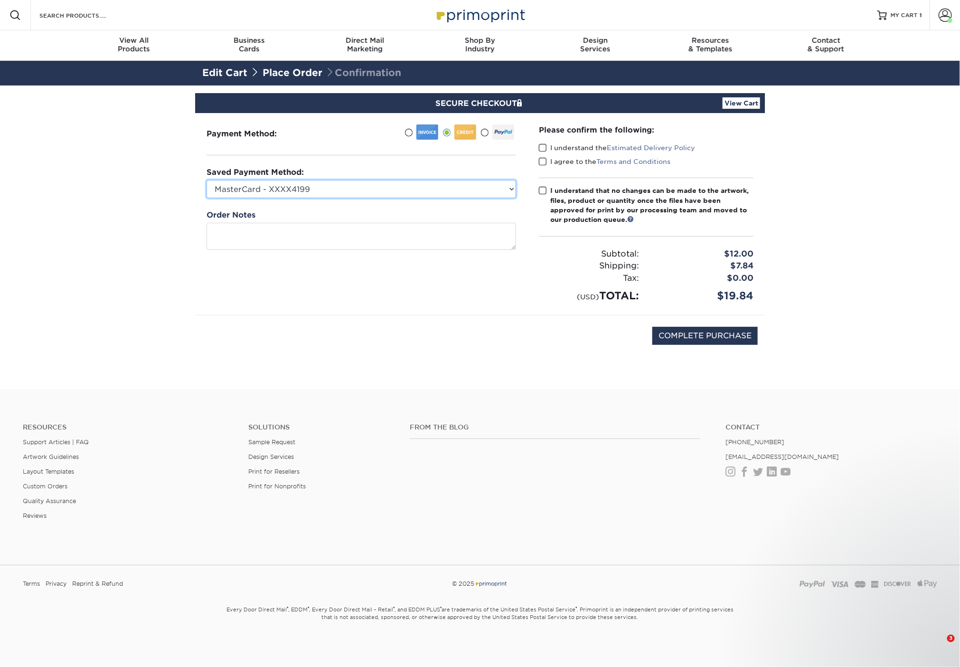
click at [422, 188] on select "MasterCard - XXXX4199 MasterCard - XXXX7916 MasterCard - XXXX4100 MasterCard - …" at bounding box center [362, 189] width 310 height 18
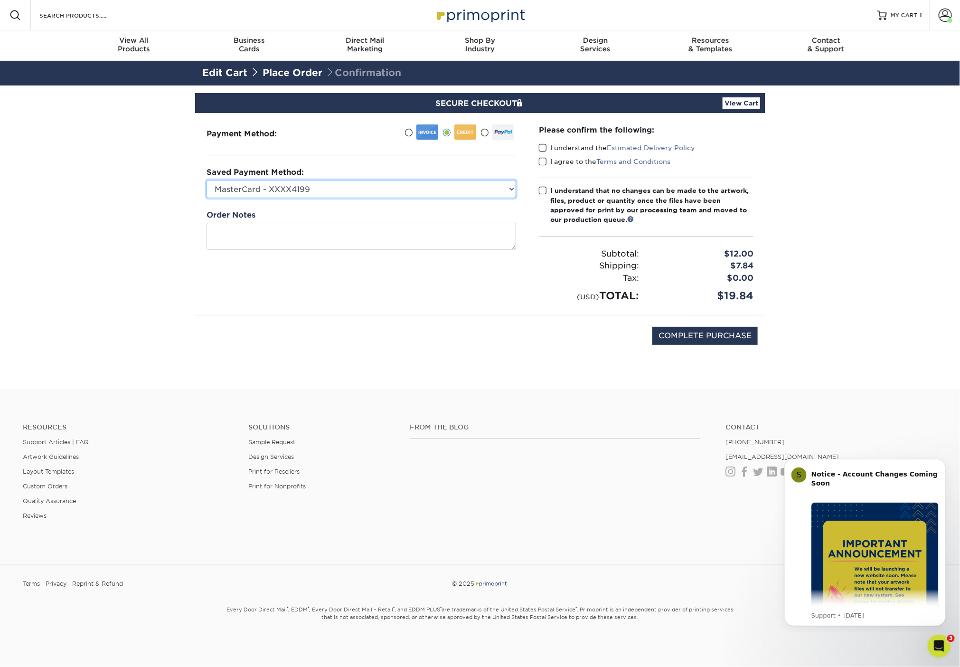
select select "64954"
click at [207, 180] on select "MasterCard - XXXX4199 MasterCard - XXXX7916 MasterCard - XXXX4100 MasterCard - …" at bounding box center [362, 189] width 310 height 18
click at [548, 147] on label "I understand the Estimated Delivery Policy" at bounding box center [617, 147] width 156 height 9
click at [0, 0] on input "I understand the Estimated Delivery Policy" at bounding box center [0, 0] width 0 height 0
click at [544, 150] on span at bounding box center [543, 147] width 8 height 9
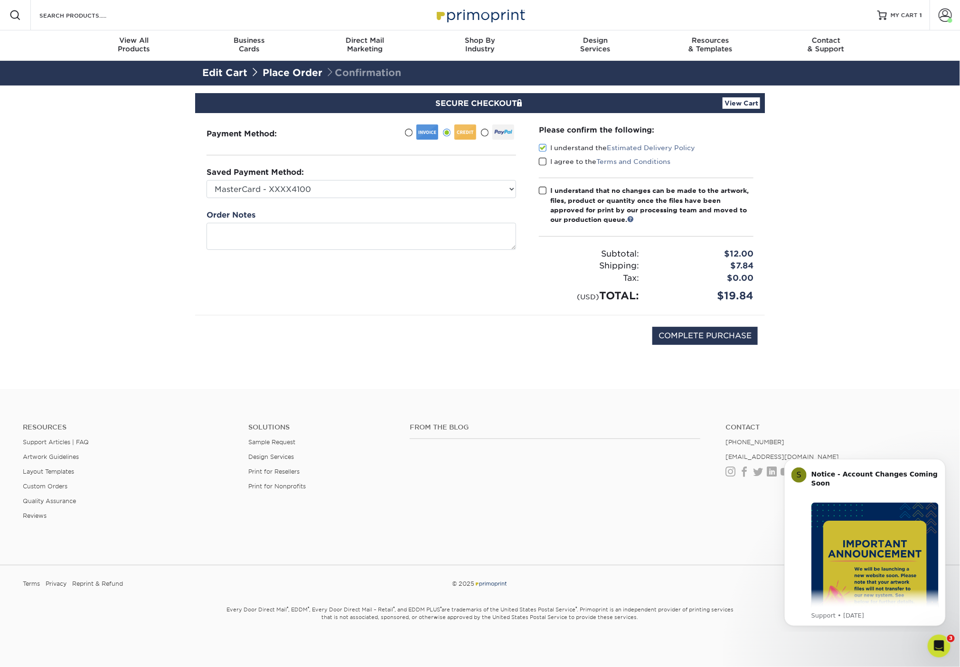
click at [0, 0] on input "I understand the Estimated Delivery Policy" at bounding box center [0, 0] width 0 height 0
click at [546, 148] on span at bounding box center [543, 147] width 8 height 9
click at [0, 0] on input "I understand the Estimated Delivery Policy" at bounding box center [0, 0] width 0 height 0
click at [541, 163] on span at bounding box center [543, 161] width 8 height 9
click at [0, 0] on input "I agree to the Terms and Conditions" at bounding box center [0, 0] width 0 height 0
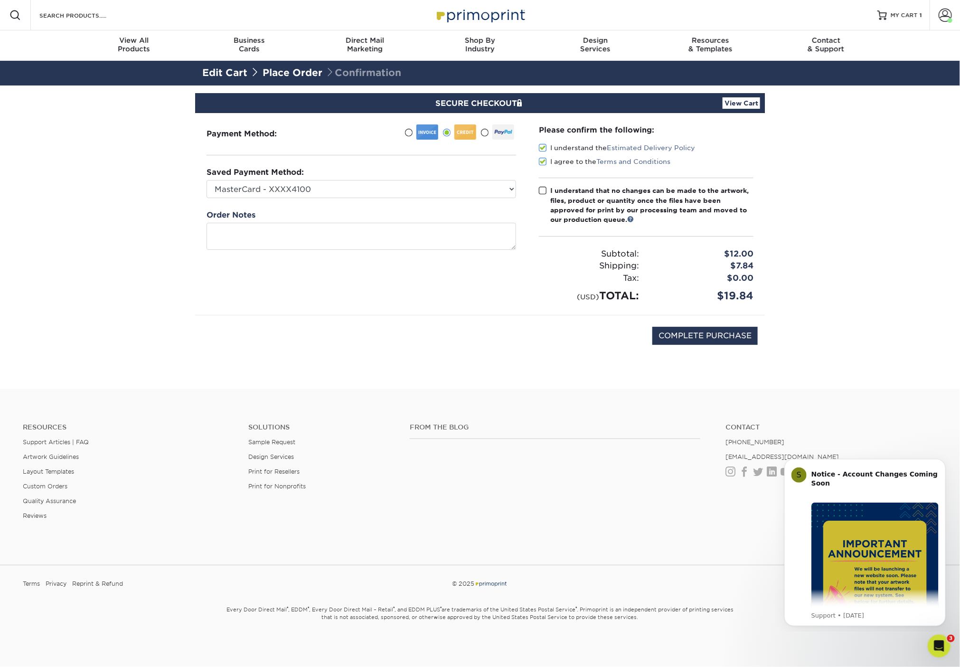
click at [542, 191] on span at bounding box center [543, 190] width 8 height 9
click at [0, 0] on input "I understand that no changes can be made to the artwork, files, product or quan…" at bounding box center [0, 0] width 0 height 0
click at [703, 334] on input "COMPLETE PURCHASE" at bounding box center [704, 336] width 105 height 18
type input "PROCESSING, PLEASE WAIT..."
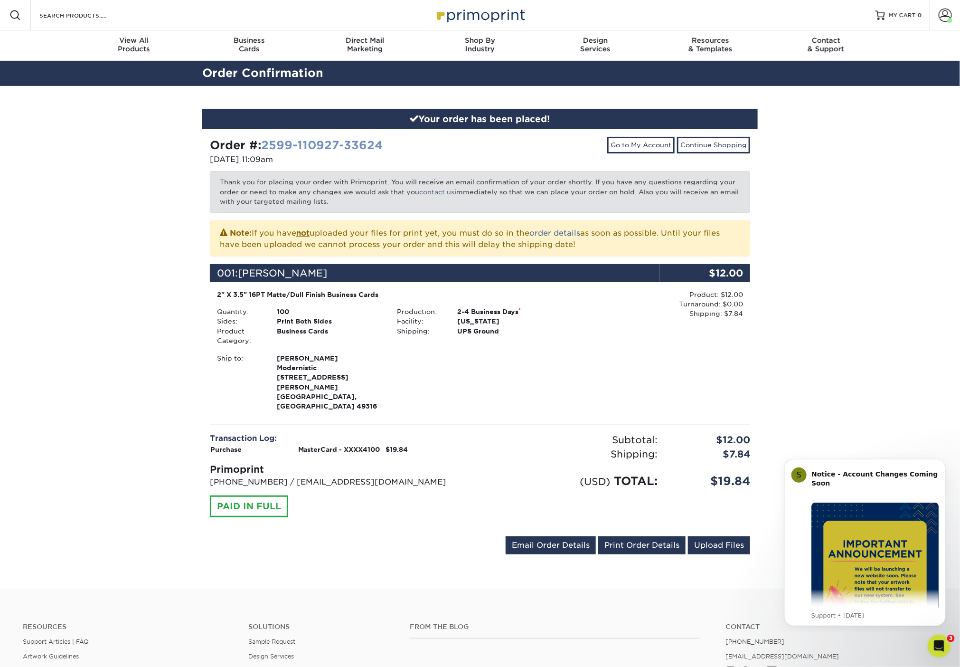
click at [307, 144] on link "2599-110927-33624" at bounding box center [322, 145] width 122 height 14
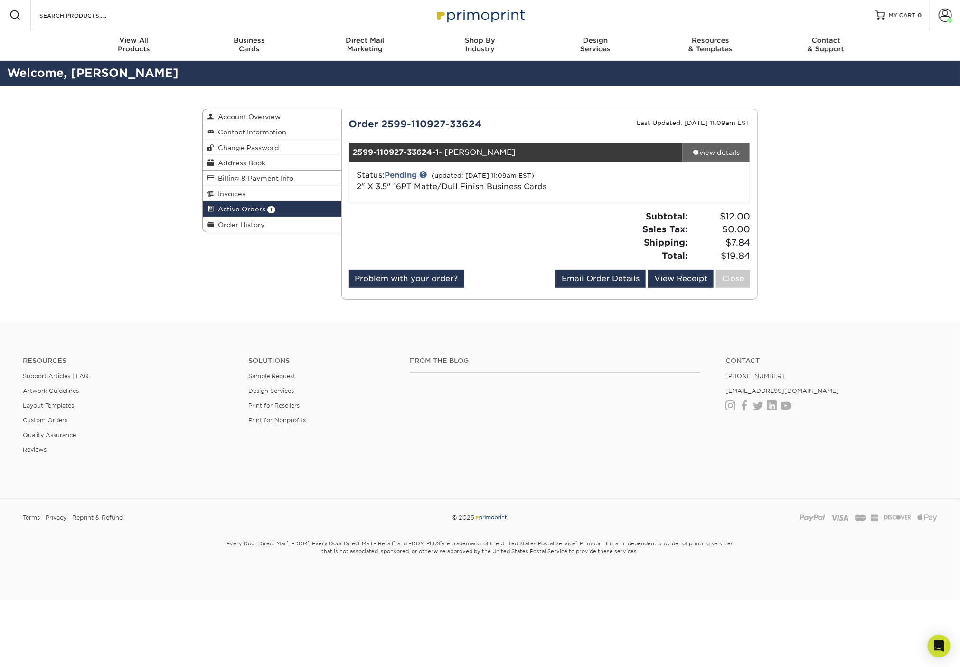
click at [729, 148] on div "view details" at bounding box center [716, 152] width 67 height 9
